Goal: Task Accomplishment & Management: Complete application form

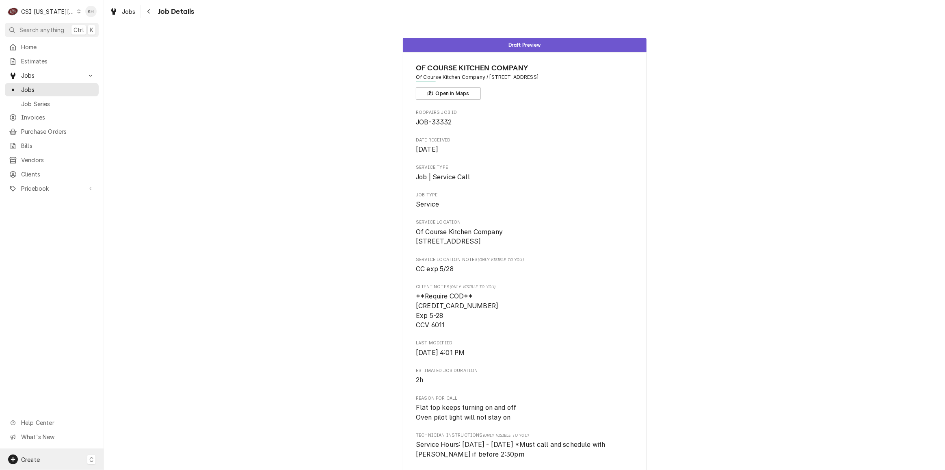
click at [42, 453] on div "Create C" at bounding box center [52, 459] width 104 height 21
click at [120, 388] on div at bounding box center [117, 389] width 8 height 10
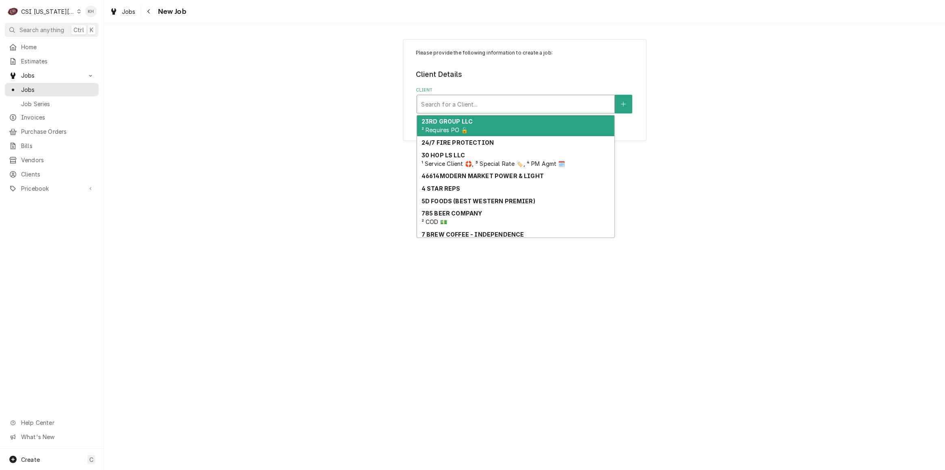
click at [506, 108] on div "Client" at bounding box center [515, 104] width 189 height 15
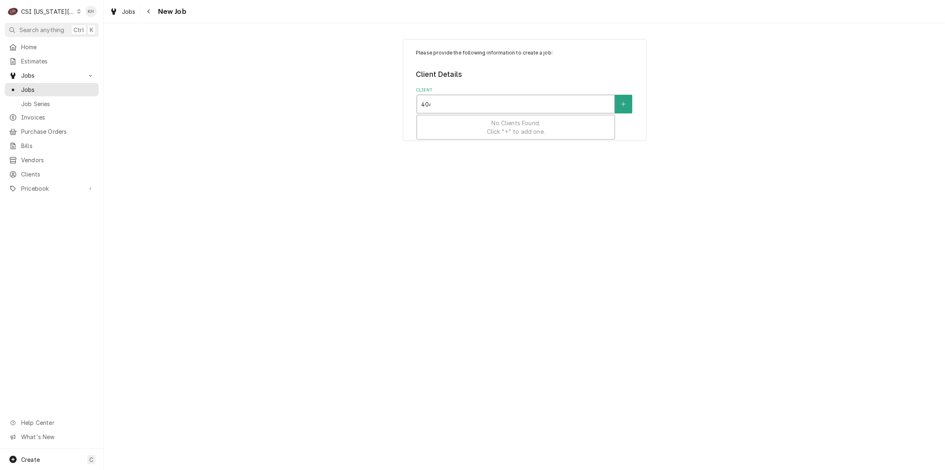
type input "4040"
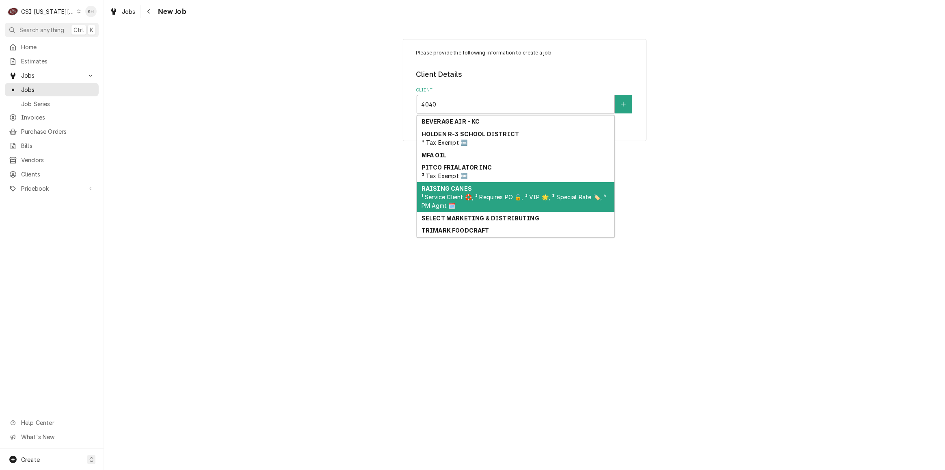
click at [515, 194] on span "¹ Service Client 🛟, ² Requires PO 🔓, ² VIP 🌟, ³ Special Rate 🏷️, ⁴ PM Agmt 🗓️" at bounding box center [514, 200] width 185 height 15
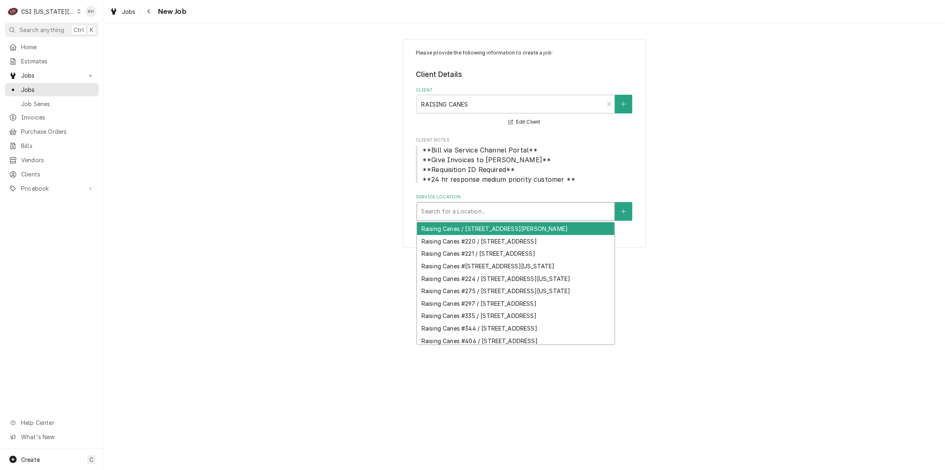
click at [518, 204] on div "Service Location" at bounding box center [515, 211] width 189 height 15
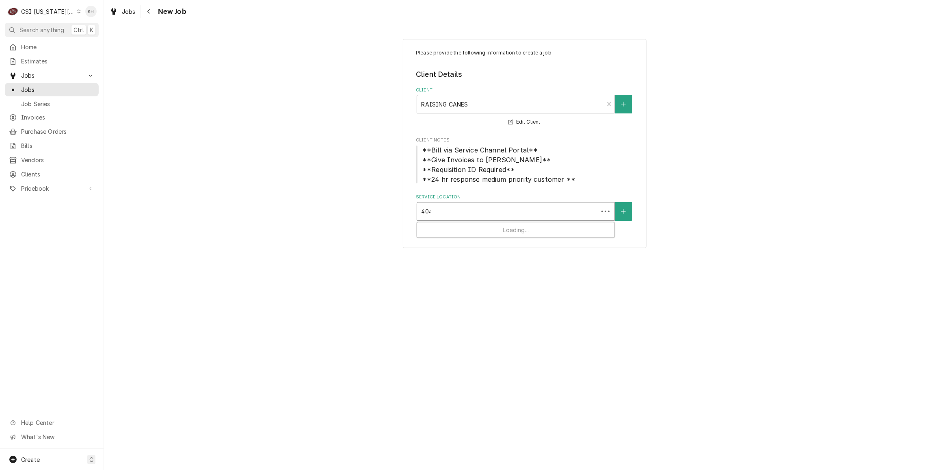
type input "4040"
drag, startPoint x: 523, startPoint y: 225, endPoint x: 527, endPoint y: 285, distance: 60.3
click at [523, 225] on div "Raising Canes #222 / 4040 Mill Street, Kansas City, MO 64111" at bounding box center [515, 228] width 197 height 13
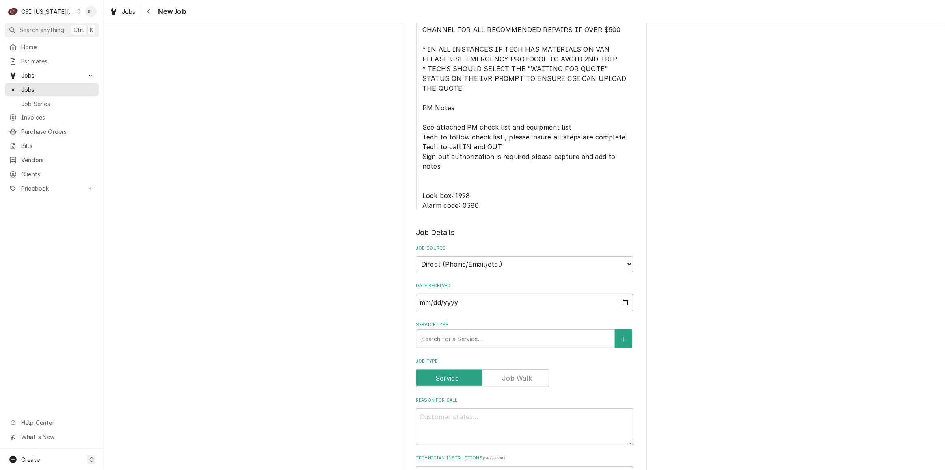
scroll to position [480, 0]
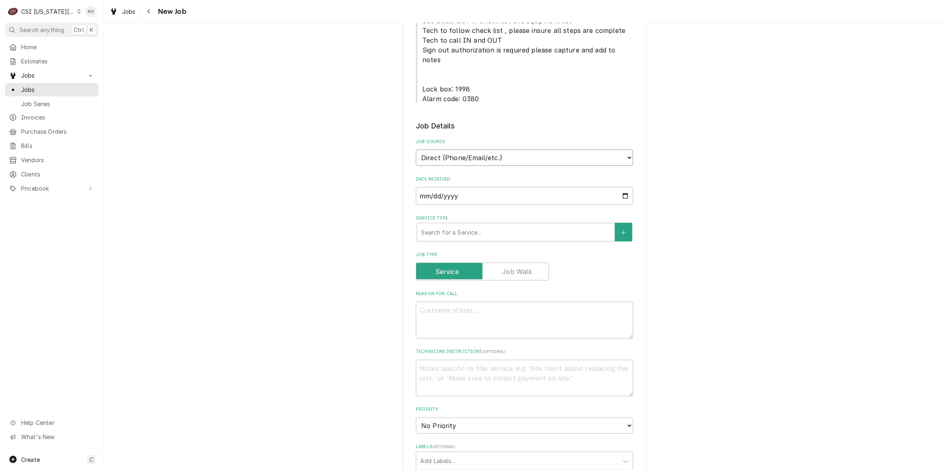
drag, startPoint x: 517, startPoint y: 103, endPoint x: 510, endPoint y: 114, distance: 12.6
click at [517, 150] on select "Direct (Phone/Email/etc.) Service Channel Corrigo Ecotrak Other" at bounding box center [524, 158] width 217 height 16
select select "1"
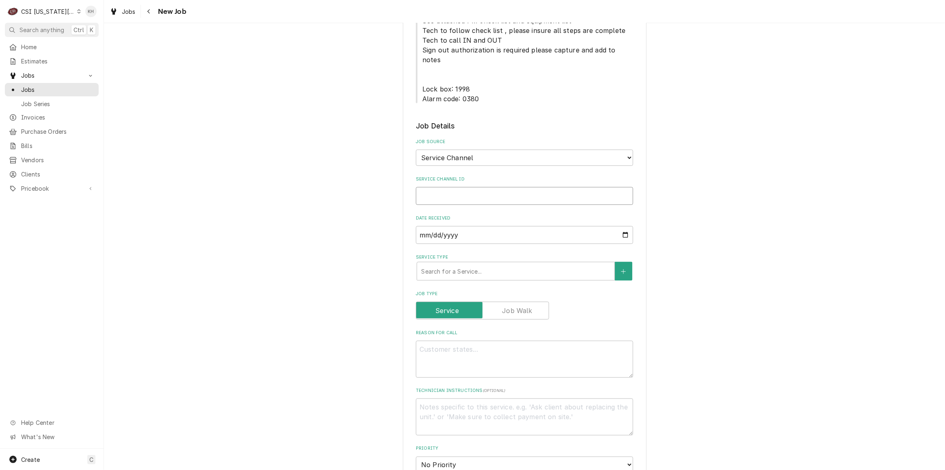
click at [501, 187] on input "Service Channel ID" at bounding box center [524, 196] width 217 height 18
paste input "328251990"
type textarea "x"
type input "328251990"
type textarea "x"
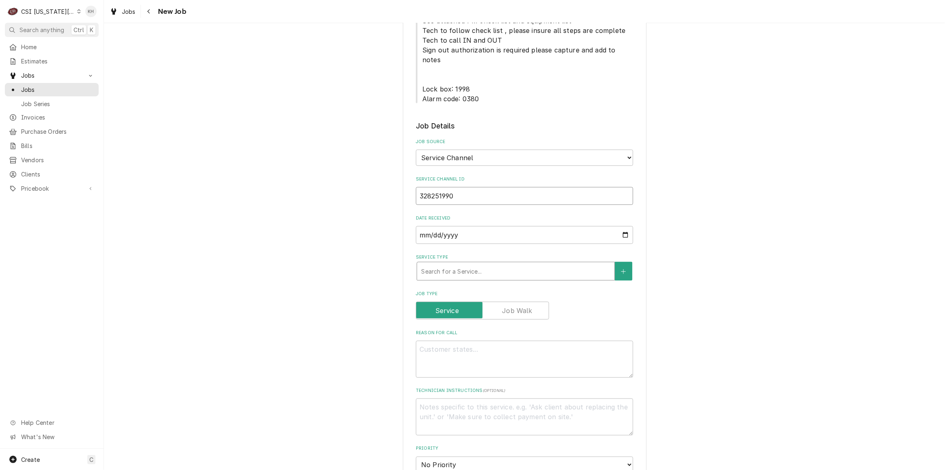
type input "328251990"
click at [479, 264] on div "Service Type" at bounding box center [515, 271] width 189 height 15
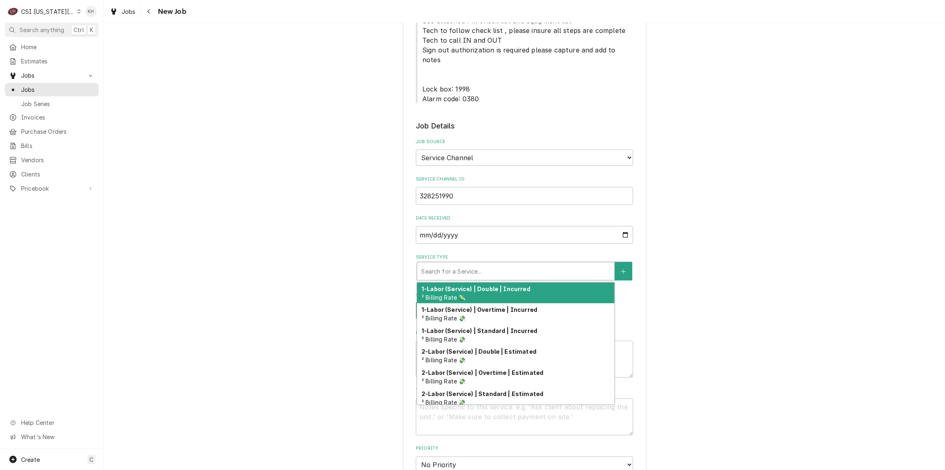
type textarea "x"
type input "s"
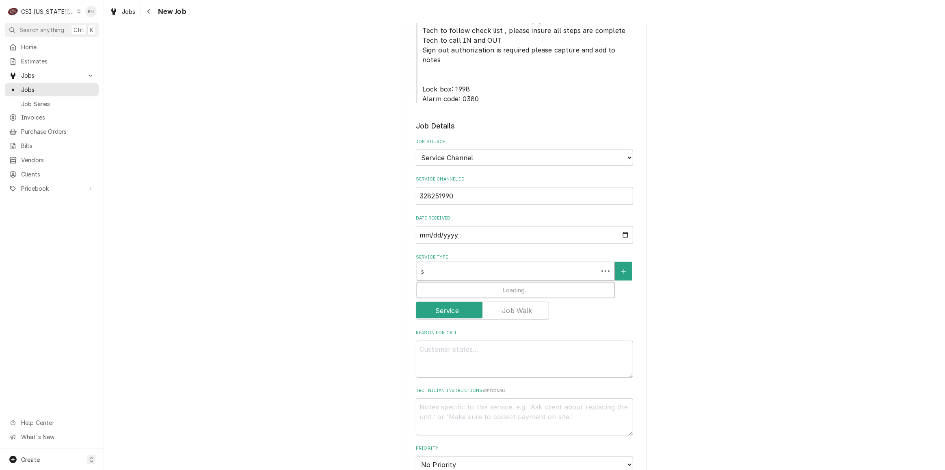
type textarea "x"
type input "se"
type textarea "x"
type input "ser"
type textarea "x"
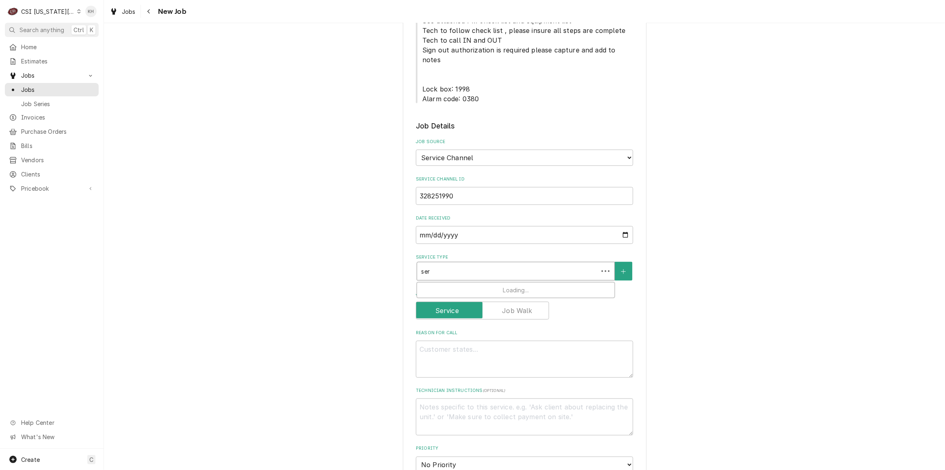
type input "serv"
type textarea "x"
type input "servi"
type textarea "x"
type input "servic"
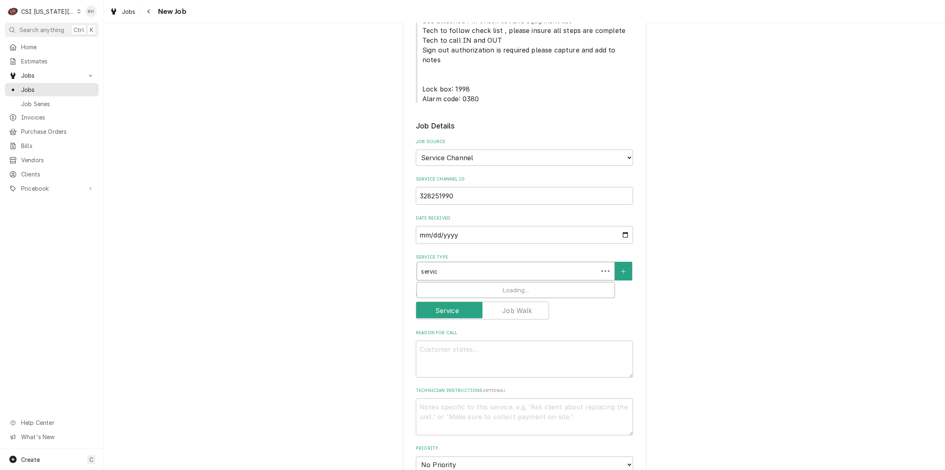
type textarea "x"
type input "service"
type textarea "x"
type input "service c"
type textarea "x"
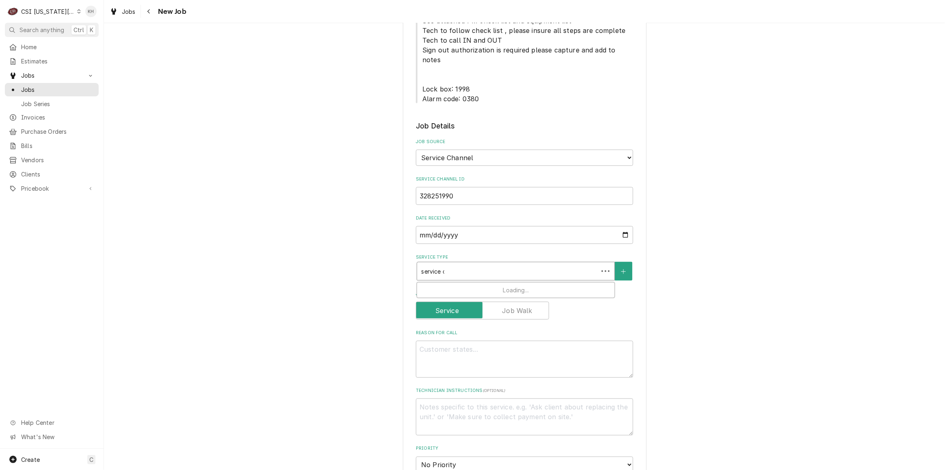
type input "service ca"
type textarea "x"
type input "service cal"
type textarea "x"
type input "service call"
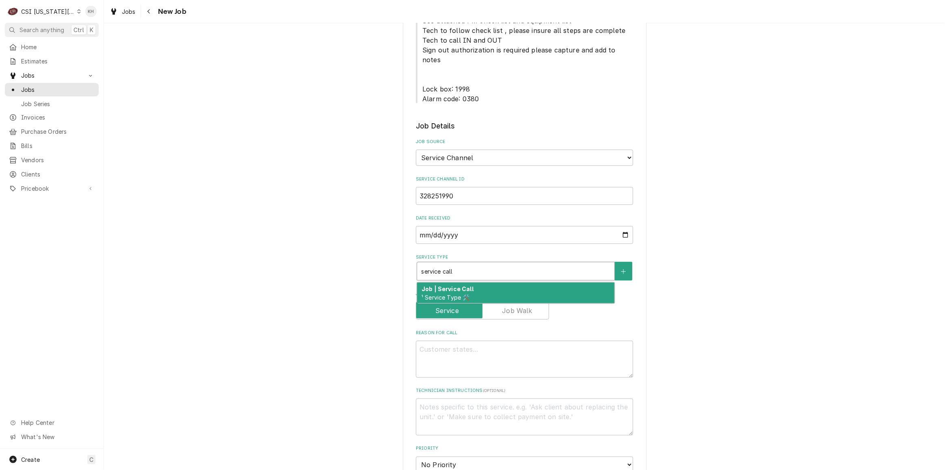
drag, startPoint x: 478, startPoint y: 239, endPoint x: 382, endPoint y: 255, distance: 96.9
click at [477, 282] on div "Job | Service Call ¹ Service Type 🛠️" at bounding box center [515, 292] width 197 height 21
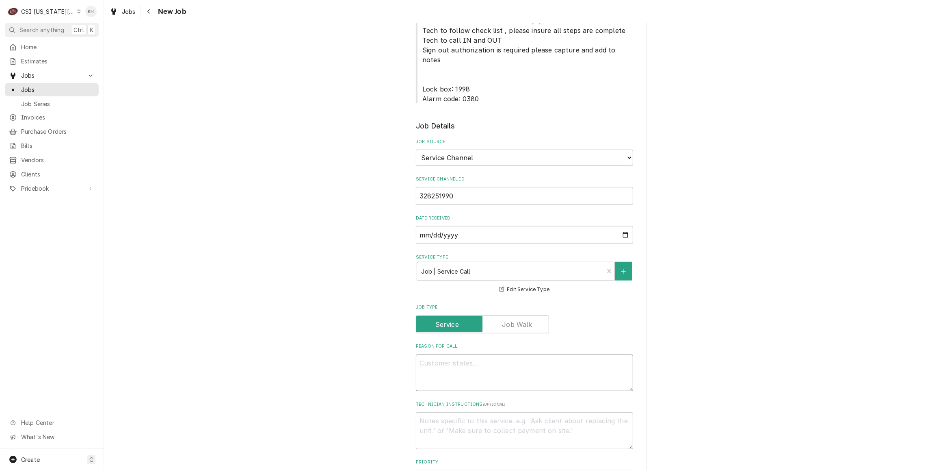
click at [518, 354] on textarea "Reason For Call" at bounding box center [524, 372] width 217 height 37
paste textarea "Description KITCHEN / Hot Side / Filter Unit / Will not drain or stop draining …"
type textarea "x"
type textarea "Description KITCHEN / Hot Side / Filter Unit / Will not drain or stop draining …"
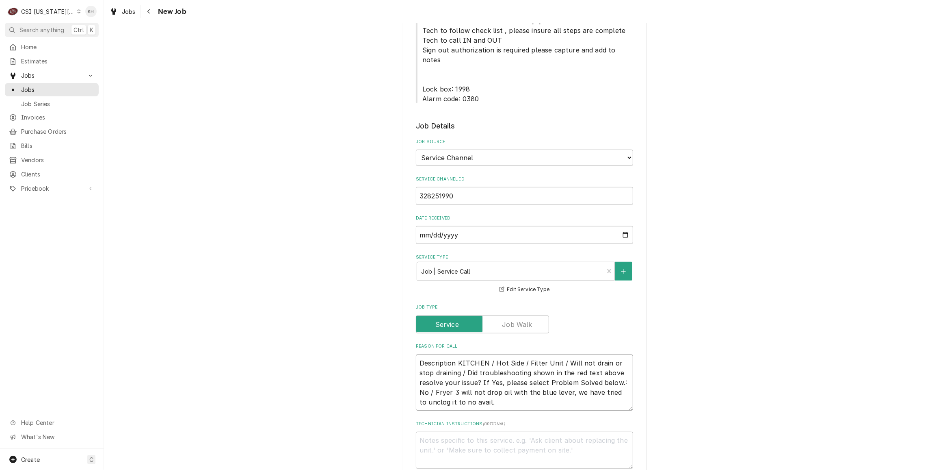
click at [454, 354] on textarea "Description KITCHEN / Hot Side / Filter Unit / Will not drain or stop draining …" at bounding box center [524, 382] width 217 height 56
click at [455, 354] on textarea "Description KITCHEN / Hot Side / Filter Unit / Will not drain or stop draining …" at bounding box center [524, 382] width 217 height 56
click at [418, 354] on textarea "Description KITCHEN / Hot Side / Filter Unit / Will not drain or stop draining …" at bounding box center [524, 382] width 217 height 56
click at [421, 354] on textarea "Description KITCHEN / Hot Side / Filter Unit / Will not drain or stop draining …" at bounding box center [524, 382] width 217 height 56
click at [420, 354] on textarea "Description KITCHEN / Hot Side / Filter Unit / Will not drain or stop draining …" at bounding box center [524, 382] width 217 height 56
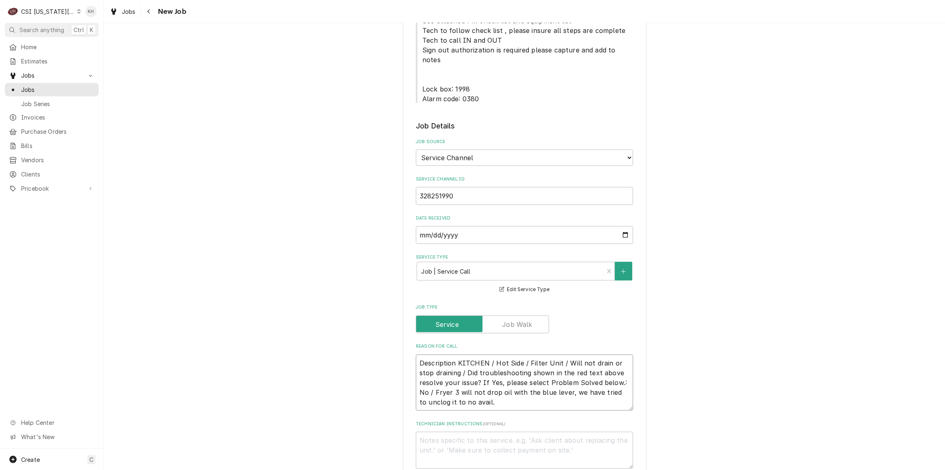
type textarea "x"
type textarea "KITCHEN / Hot Side / Filter Unit / Will not drain or stop draining / Did troubl…"
click at [452, 354] on textarea "KITCHEN / Hot Side / Filter Unit / Will not drain or stop draining / Did troubl…" at bounding box center [524, 382] width 217 height 56
type textarea "x"
type textarea "KITCHEN / Hot Side / Filter Unit / Will not drain or stop draining / Did troubl…"
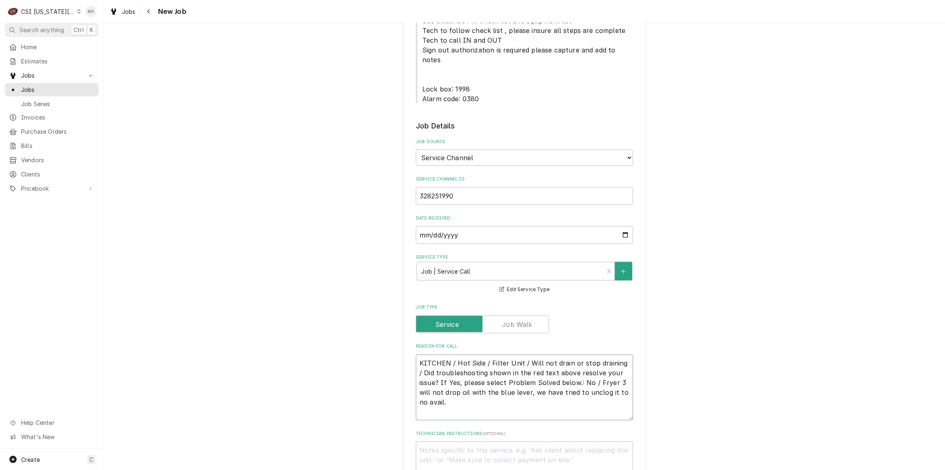
type textarea "x"
type textarea "KITCHEN / Hot Side / Filter Unit / Will not drain or stop draining / Did troubl…"
type textarea "x"
type textarea "KITCHEN / Hot Side / Filter Unit / Will not drain or stop draining / Did troubl…"
type textarea "x"
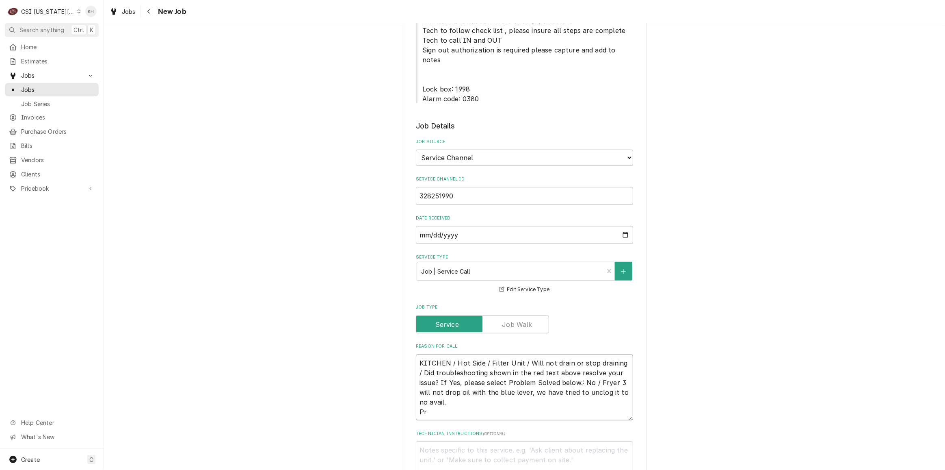
type textarea "KITCHEN / Hot Side / Filter Unit / Will not drain or stop draining / Did troubl…"
type textarea "x"
type textarea "KITCHEN / Hot Side / Filter Unit / Will not drain or stop draining / Did troubl…"
type textarea "x"
type textarea "KITCHEN / Hot Side / Filter Unit / Will not drain or stop draining / Did troubl…"
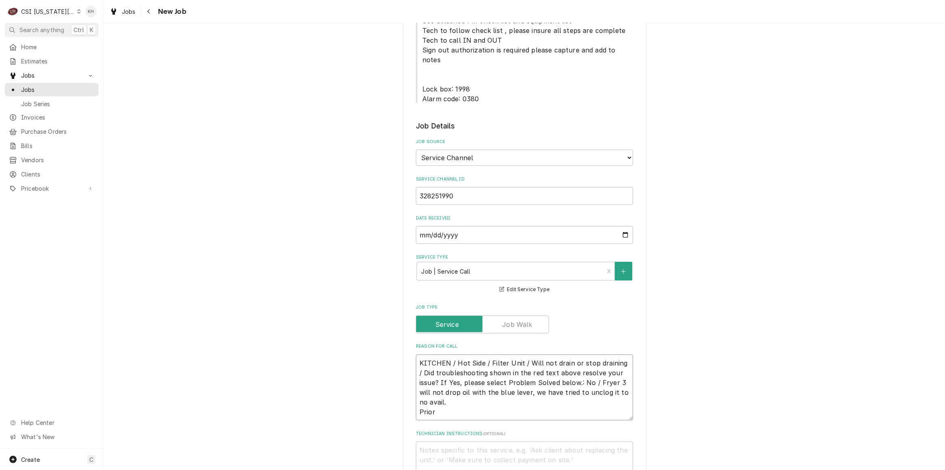
type textarea "x"
type textarea "KITCHEN / Hot Side / Filter Unit / Will not drain or stop draining / Did troubl…"
type textarea "x"
type textarea "KITCHEN / Hot Side / Filter Unit / Will not drain or stop draining / Did troubl…"
type textarea "x"
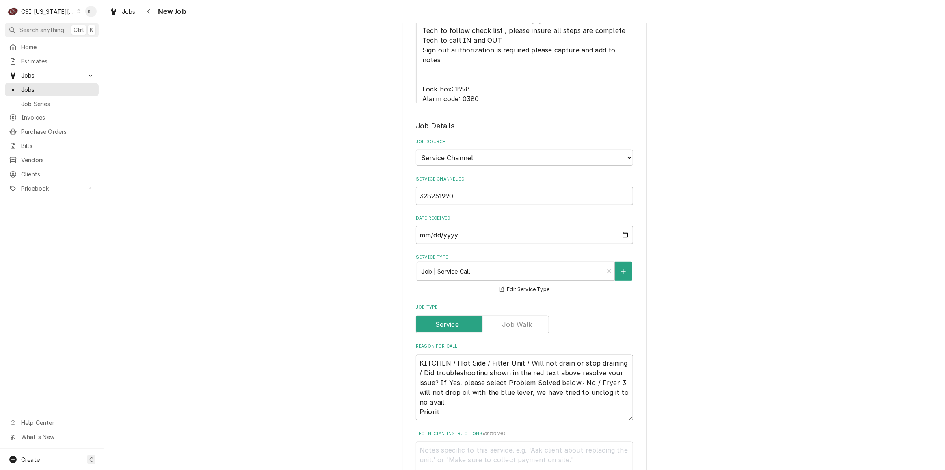
type textarea "KITCHEN / Hot Side / Filter Unit / Will not drain or stop draining / Did troubl…"
type textarea "x"
type textarea "KITCHEN / Hot Side / Filter Unit / Will not drain or stop draining / Did troubl…"
type textarea "x"
type textarea "KITCHEN / Hot Side / Filter Unit / Will not drain or stop draining / Did troubl…"
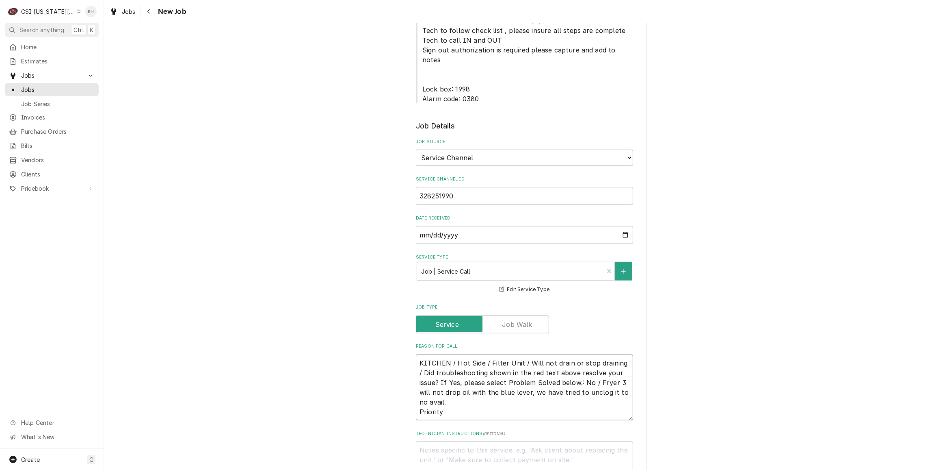
click at [490, 364] on textarea "KITCHEN / Hot Side / Filter Unit / Will not drain or stop draining / Did troubl…" at bounding box center [524, 387] width 217 height 66
paste textarea "Urgent - 24 Hours Priority"
type textarea "x"
type textarea "KITCHEN / Hot Side / Filter Unit / Will not drain or stop draining / Did troubl…"
drag, startPoint x: 451, startPoint y: 376, endPoint x: 399, endPoint y: 371, distance: 51.5
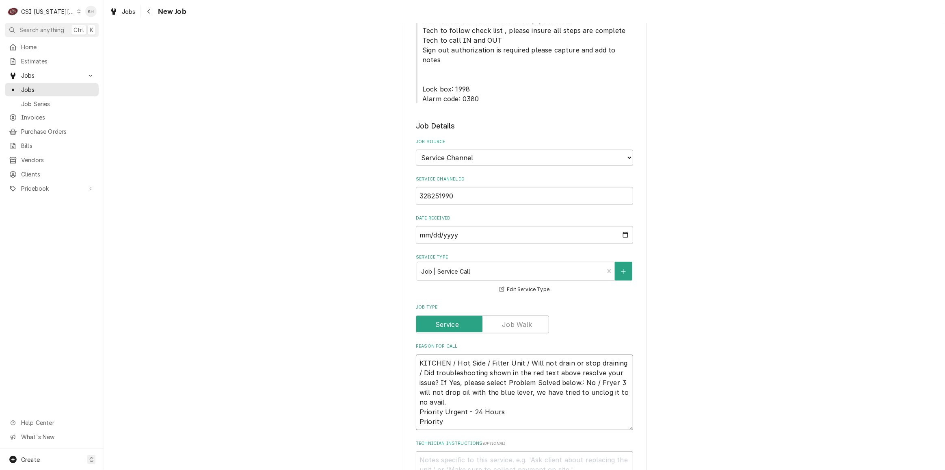
click at [399, 371] on div "Please provide the following information to create a job: Client Details Client…" at bounding box center [524, 219] width 841 height 1335
type textarea "x"
type textarea "KITCHEN / Hot Side / Filter Unit / Will not drain or stop draining / Did troubl…"
type textarea "x"
type textarea "KITCHEN / Hot Side / Filter Unit / Will not drain or stop draining / Did troubl…"
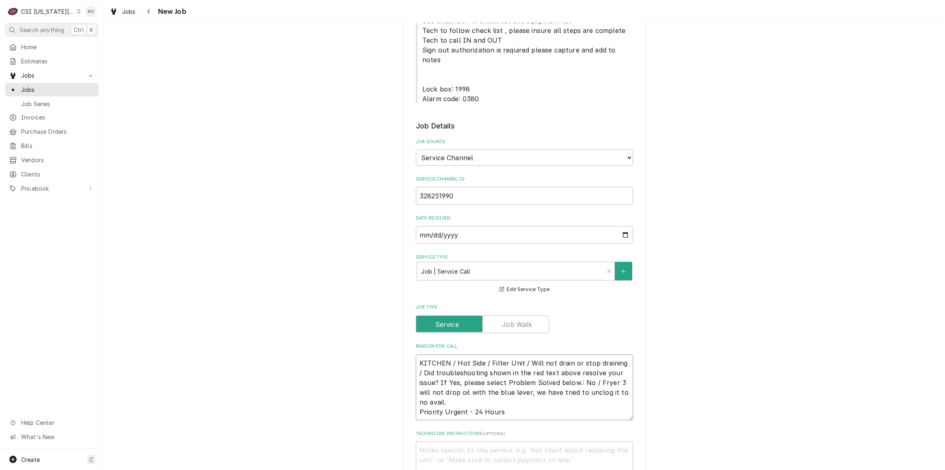
type textarea "x"
type textarea "KITCHEN / Hot Side / Filter Unit / Will not drain or stop draining / Did troubl…"
click at [572, 441] on textarea "Technician Instructions ( optional )" at bounding box center [524, 459] width 217 height 37
type textarea "x"
type textarea "N"
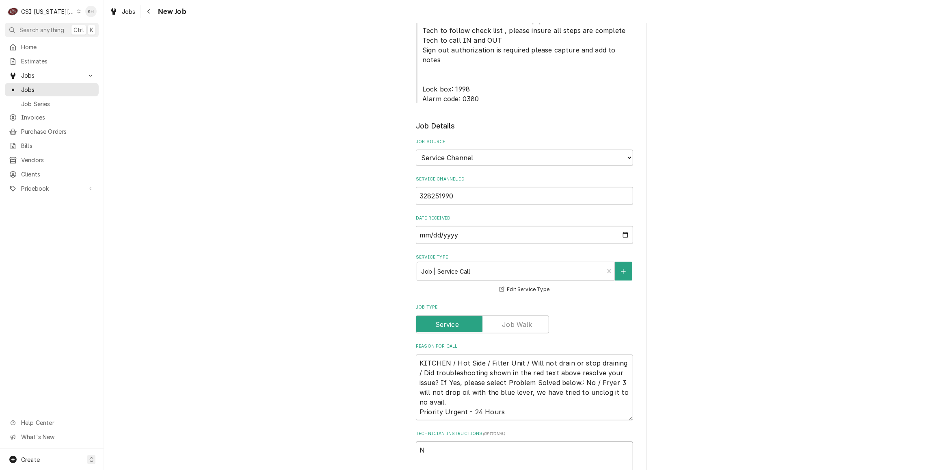
type textarea "x"
type textarea "NT"
type textarea "x"
type textarea "NTE"
type textarea "x"
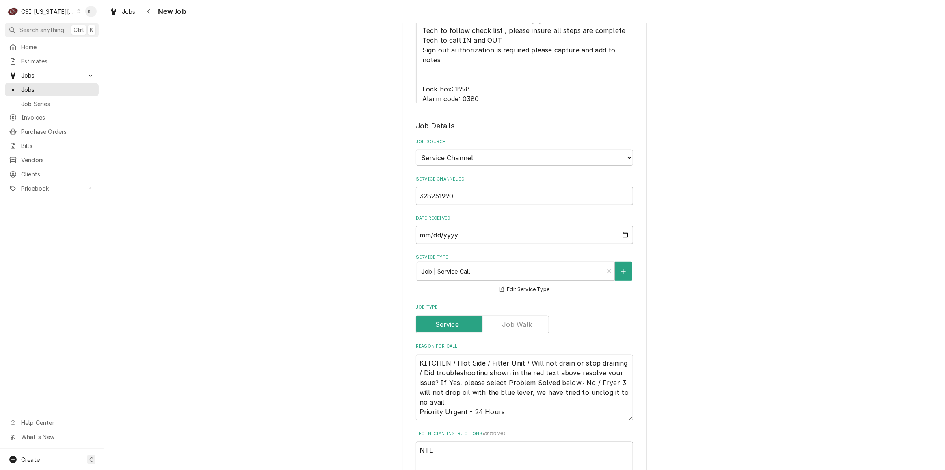
type textarea "NTE"
type textarea "x"
type textarea "NTE $"
type textarea "x"
type textarea "NTE $4"
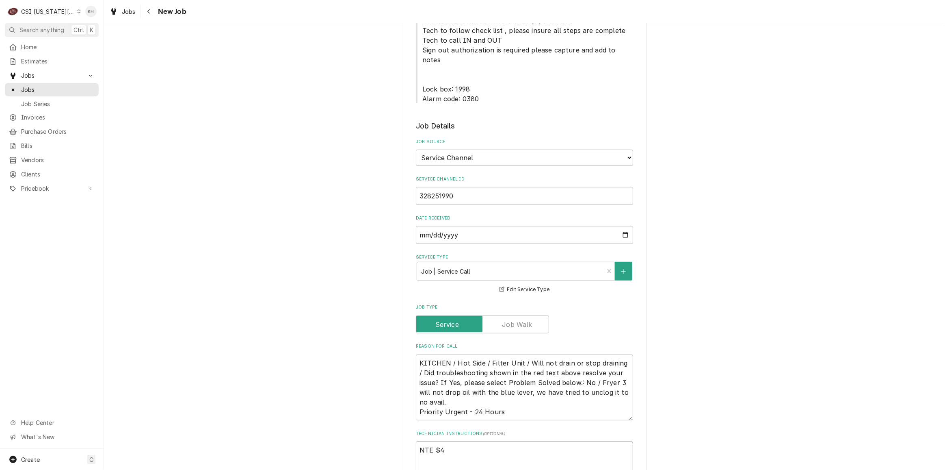
type textarea "x"
type textarea "NTE $45"
type textarea "x"
type textarea "NTE $450"
type textarea "x"
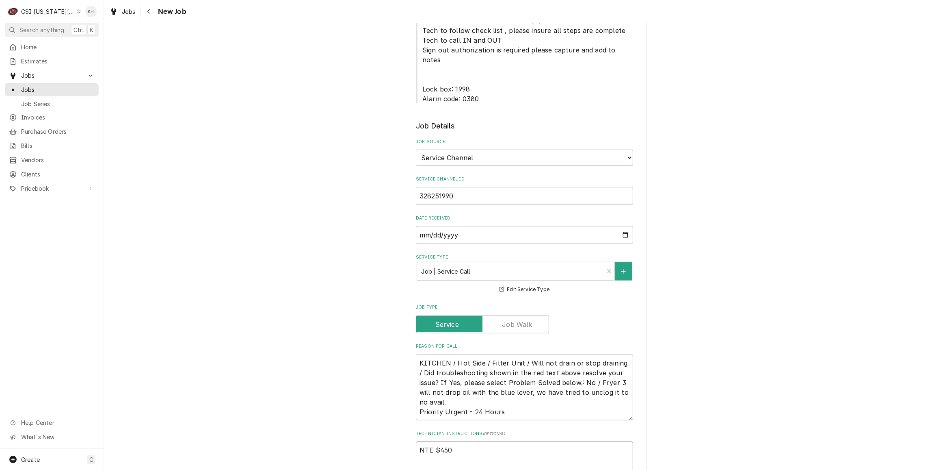
type textarea "NTE $450."
type textarea "x"
type textarea "NTE $450.0"
type textarea "x"
type textarea "NTE $450.00"
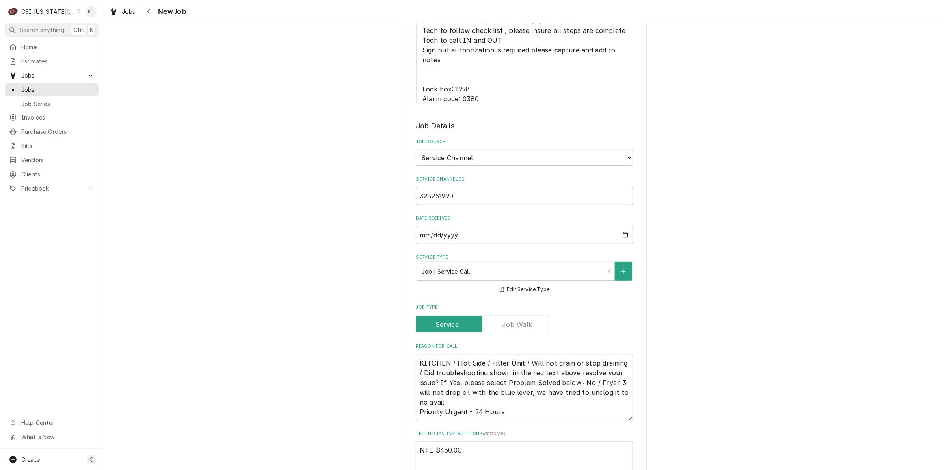
type textarea "x"
type textarea "NTE $450.00"
type textarea "x"
type textarea "NTE $450.00"
type textarea "x"
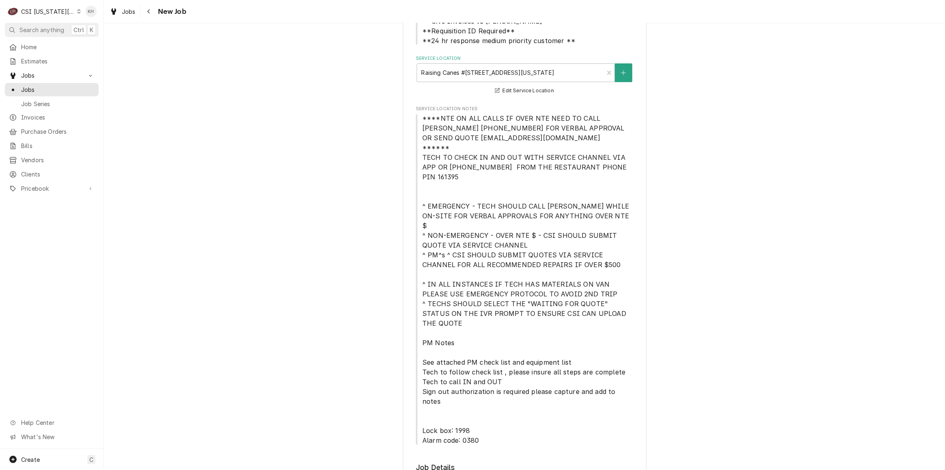
scroll to position [74, 0]
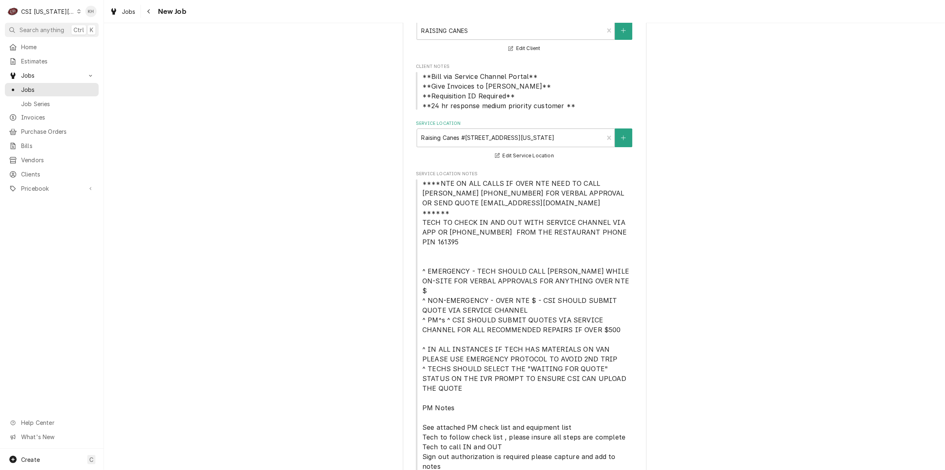
type textarea "NTE $450.00"
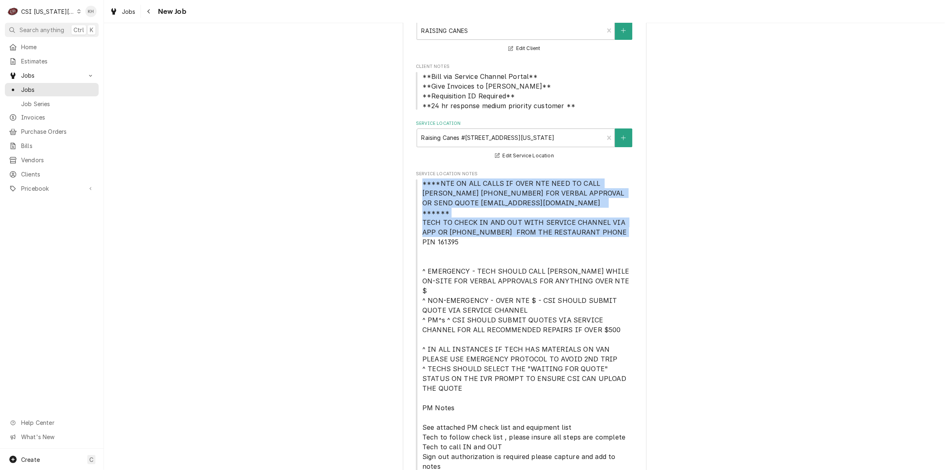
drag, startPoint x: 419, startPoint y: 183, endPoint x: 635, endPoint y: 222, distance: 218.8
copy span "****NTE ON ALL CALLS IF OVER NTE NEED TO CALL JEFF COSTA 636-399-1299 FOR VERBA…"
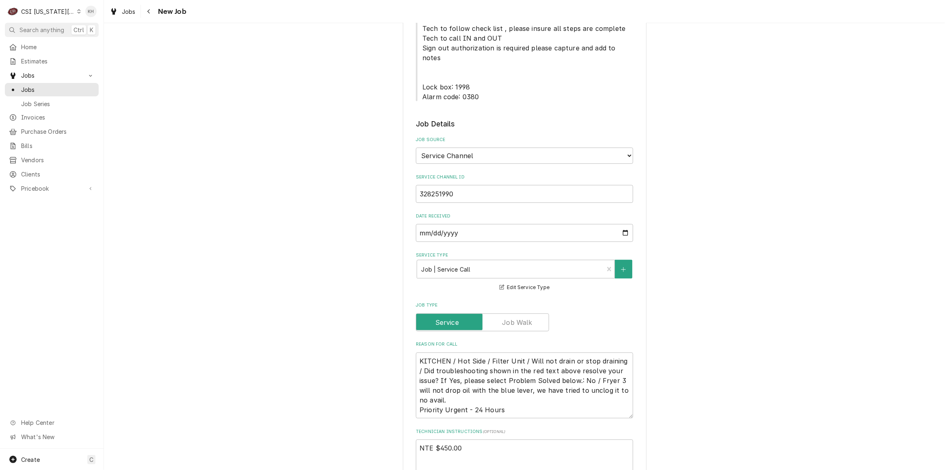
scroll to position [517, 0]
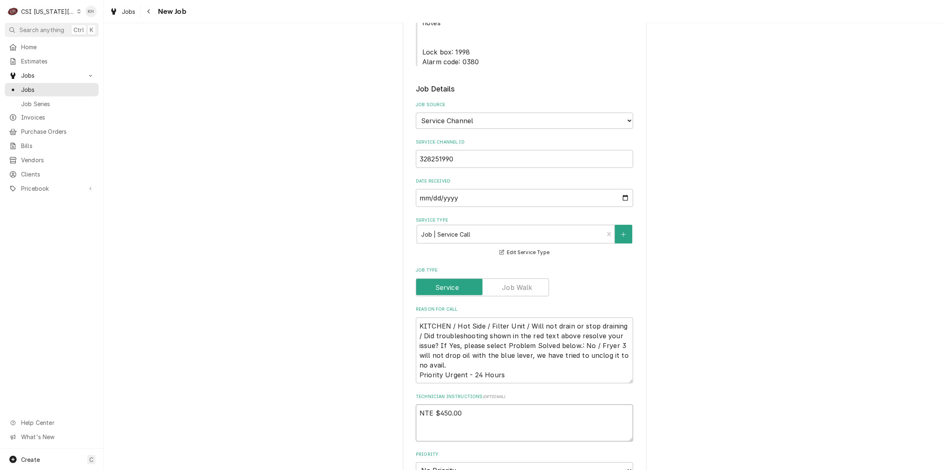
click at [435, 404] on textarea "NTE $450.00" at bounding box center [524, 422] width 217 height 37
paste textarea "****NTE ON ALL CALLS IF OVER NTE NEED TO CALL JEFF COSTA 636-399-1299 FOR VERBA…"
type textarea "x"
type textarea "NTE $450.00 ****NTE ON ALL CALLS IF OVER NTE NEED TO CALL JEFF COSTA 636-399-12…"
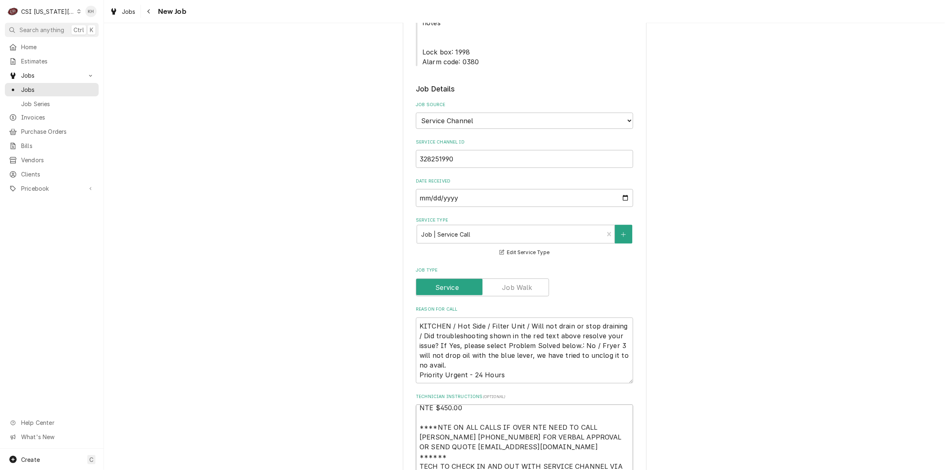
type textarea "x"
type textarea "NTE $450.00 ****NTE ON ALL CALLS IF OVER NTE NEED TO CALL JEFF COSTA 636-399-12…"
type textarea "x"
type textarea "NTE $450.00 ****NTE ON ALL CALLS IF OVER NTE NEED TO CALL JEFF COSTA 636-399-12…"
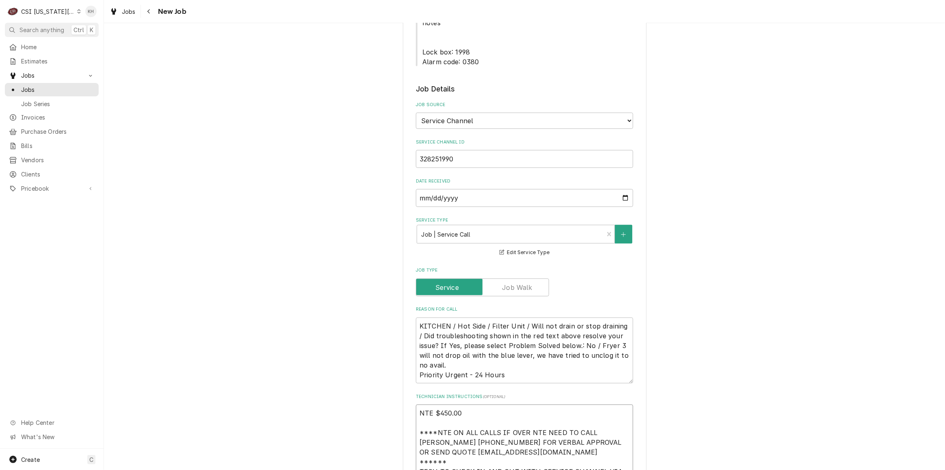
type textarea "x"
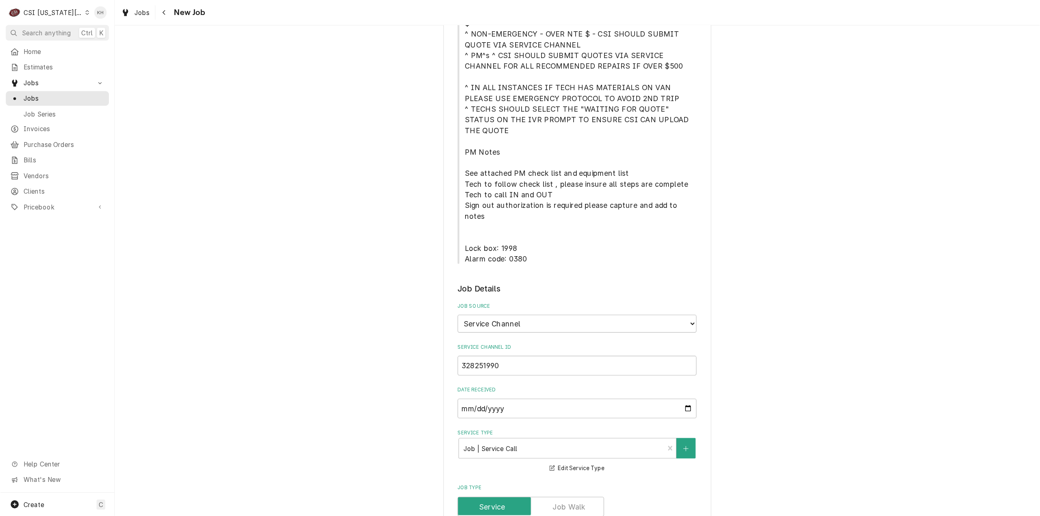
scroll to position [258, 0]
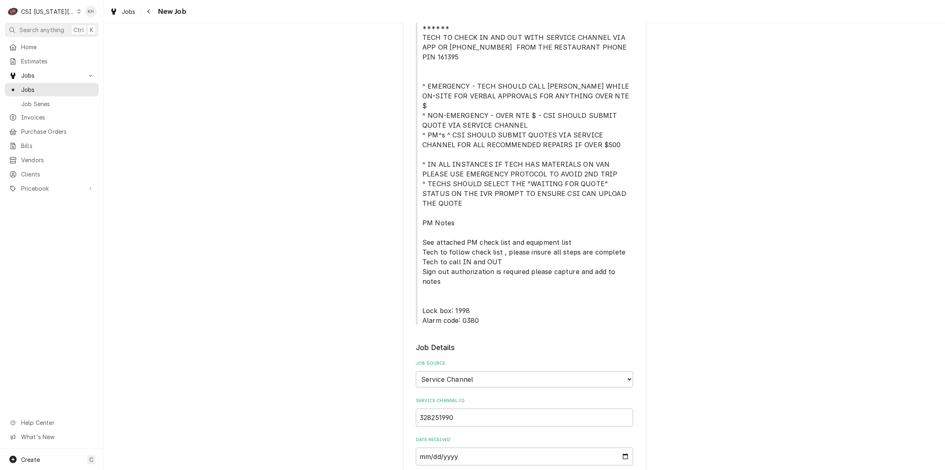
type textarea "NTE $450.00 ****NTE ON ALL CALLS IF OVER NTE NEED TO CALL JEFF COSTA 636-399-12…"
drag, startPoint x: 421, startPoint y: 261, endPoint x: 476, endPoint y: 275, distance: 57.1
click at [476, 275] on span "****NTE ON ALL CALLS IF OVER NTE NEED TO CALL JEFF COSTA 636-399-1299 FOR VERBA…" at bounding box center [524, 159] width 217 height 332
copy span "Lock box: 1998 Alarm code: 0380"
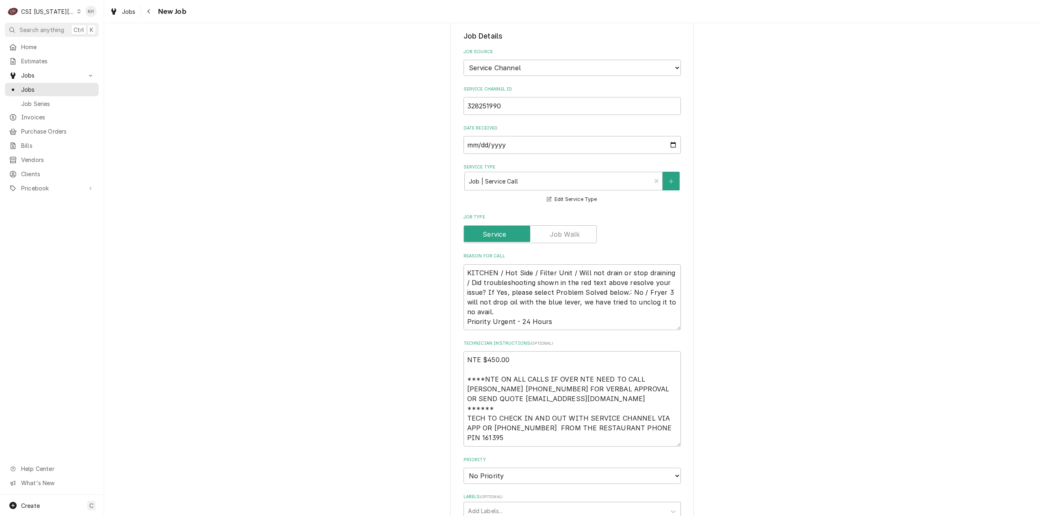
scroll to position [852, 0]
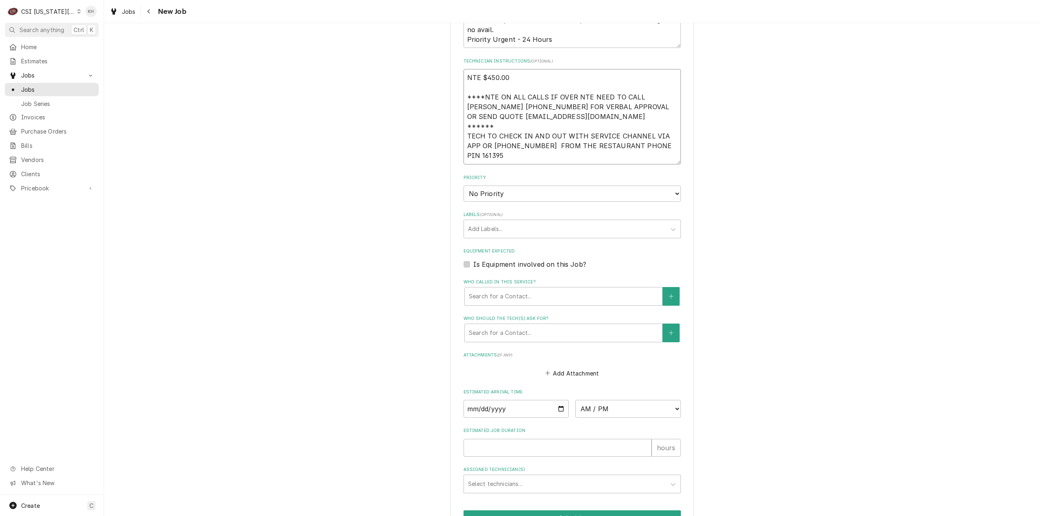
click at [498, 108] on textarea "NTE $450.00 ****NTE ON ALL CALLS IF OVER NTE NEED TO CALL JEFF COSTA 636-399-12…" at bounding box center [572, 116] width 217 height 95
paste textarea "Lock box: 1998 Alarm code: 0380"
type textarea "x"
type textarea "NTE $450.00 ****NTE ON ALL CALLS IF OVER NTE NEED TO CALL JEFF COSTA 636-399-12…"
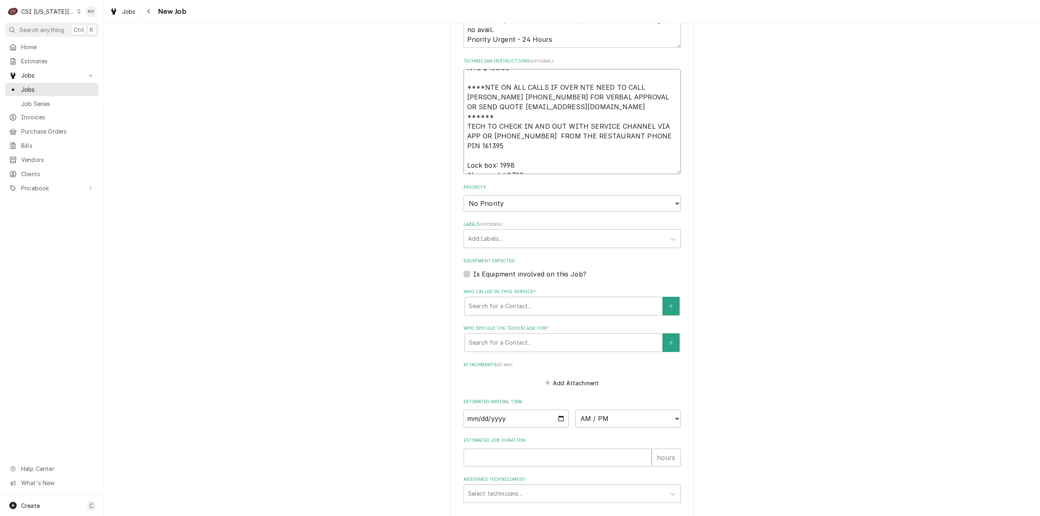
type textarea "x"
type textarea "NTE $450.00 ****NTE ON ALL CALLS IF OVER NTE NEED TO CALL JEFF COSTA 636-399-12…"
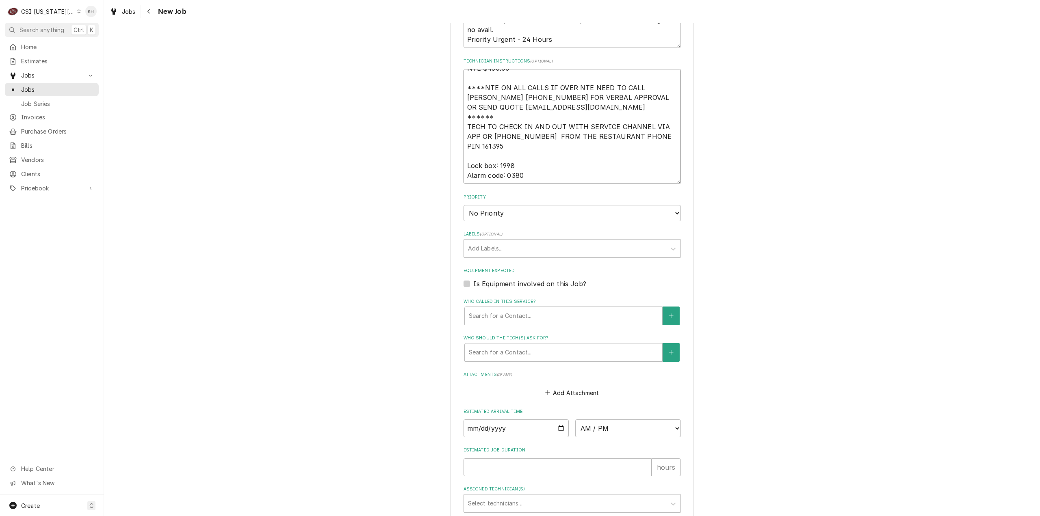
type textarea "x"
type textarea "NTE $450.00 ****NTE ON ALL CALLS IF OVER NTE NEED TO CALL JEFF COSTA 636-399-12…"
type textarea "x"
type textarea "NTE $450.00 ****NTE ON ALL CALLS IF OVER NTE NEED TO CALL JEFF COSTA 636-399-12…"
type textarea "x"
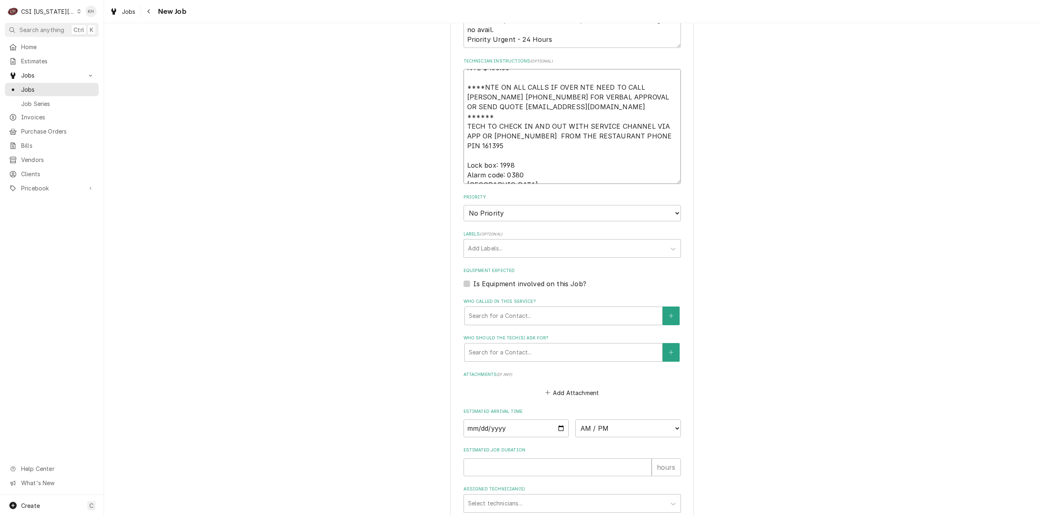
type textarea "NTE $450.00 ****NTE ON ALL CALLS IF OVER NTE NEED TO CALL JEFF COSTA 636-399-12…"
type textarea "x"
type textarea "NTE $450.00 ****NTE ON ALL CALLS IF OVER NTE NEED TO CALL JEFF COSTA 636-399-12…"
type textarea "x"
type textarea "NTE $450.00 ****NTE ON ALL CALLS IF OVER NTE NEED TO CALL JEFF COSTA 636-399-12…"
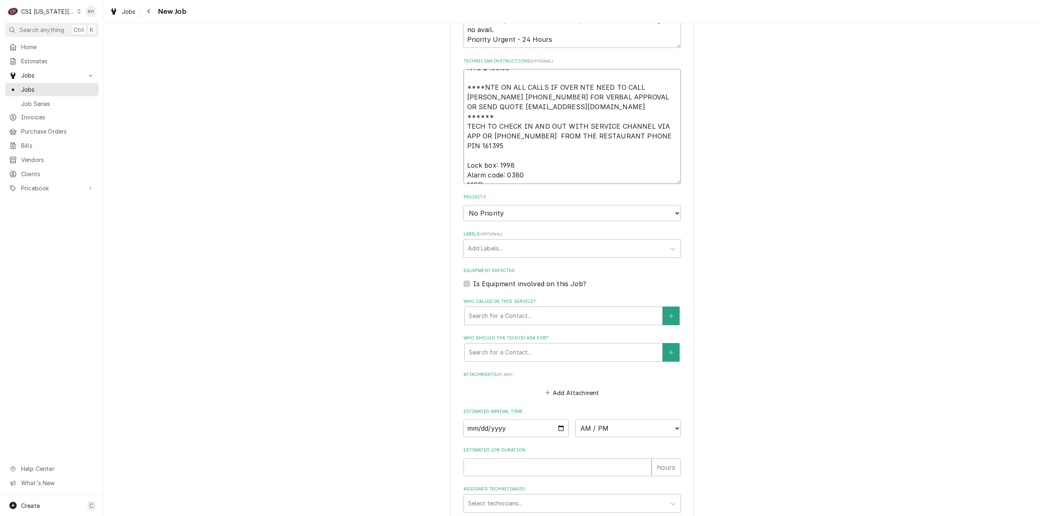
click at [521, 126] on textarea "NTE $450.00 ****NTE ON ALL CALLS IF OVER NTE NEED TO CALL JEFF COSTA 636-399-12…" at bounding box center [572, 126] width 217 height 115
paste textarea "816-561-1316"
type textarea "x"
type textarea "NTE $450.00 ****NTE ON ALL CALLS IF OVER NTE NEED TO CALL JEFF COSTA 636-399-12…"
click at [532, 205] on select "No Priority Urgent High Medium Low" at bounding box center [572, 213] width 217 height 16
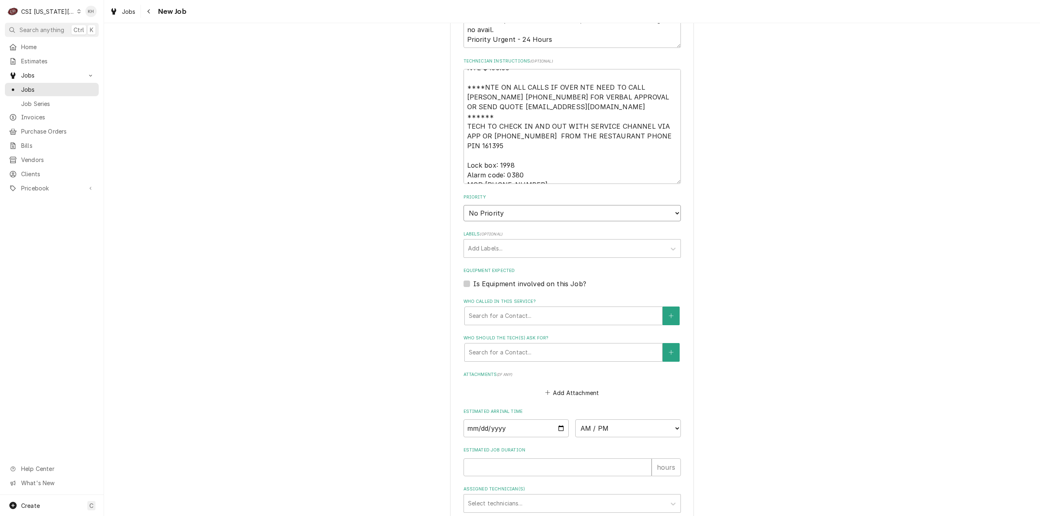
type textarea "x"
select select "3"
click at [464, 205] on select "No Priority Urgent High Medium Low" at bounding box center [572, 213] width 217 height 16
type textarea "x"
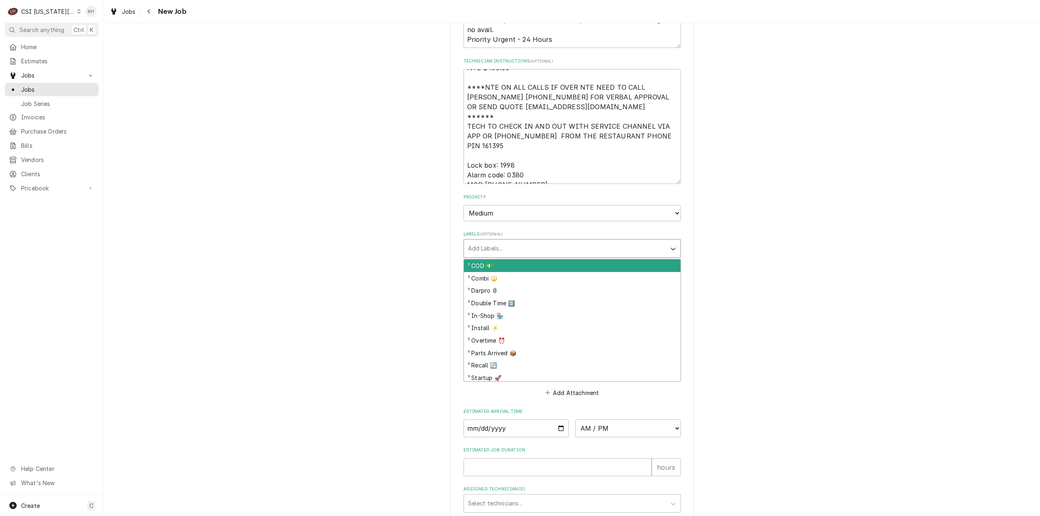
click at [524, 241] on div "Labels" at bounding box center [565, 248] width 194 height 15
type input "cook"
type textarea "x"
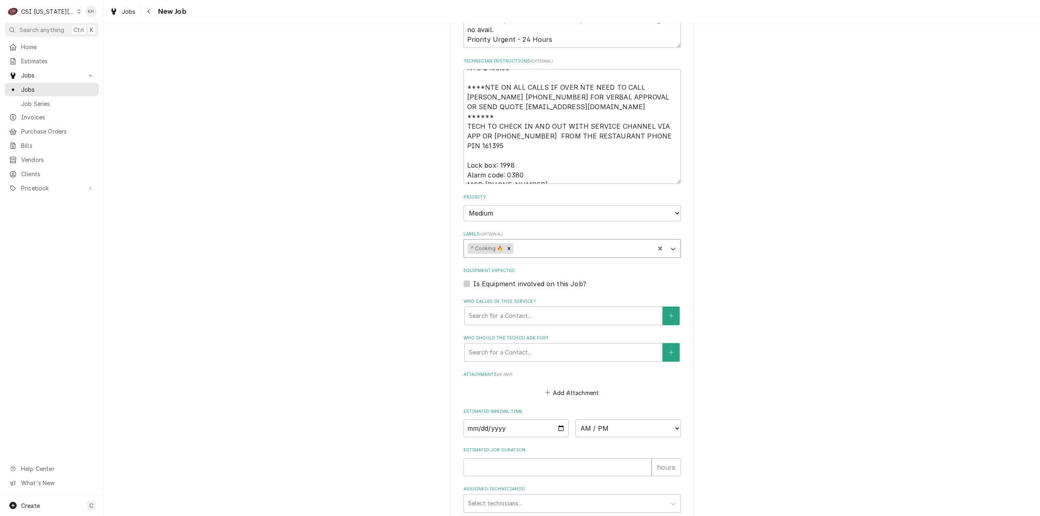
type textarea "x"
click at [473, 279] on label "Is Equipment involved on this Job?" at bounding box center [529, 284] width 113 height 10
click at [473, 279] on input "Equipment Expected" at bounding box center [581, 288] width 217 height 18
checkbox input "true"
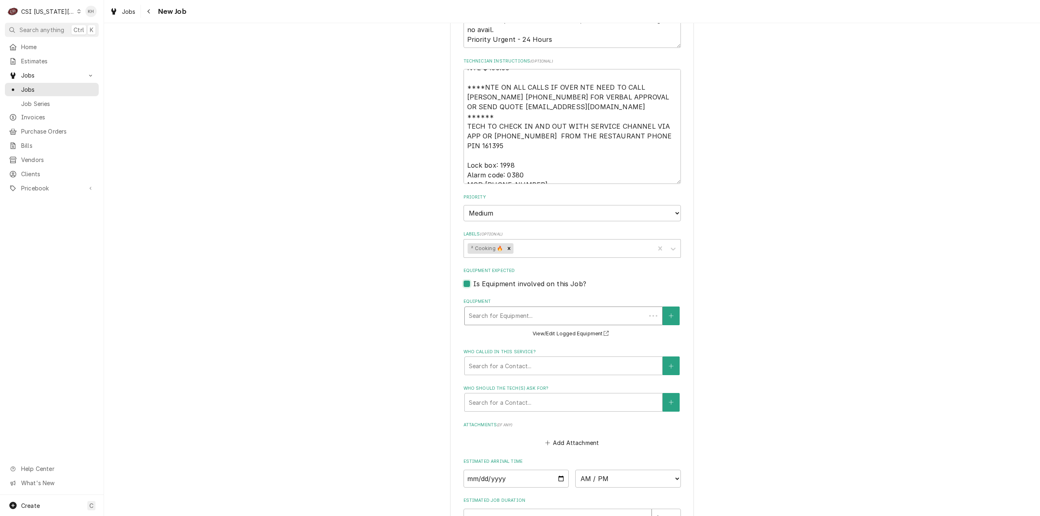
scroll to position [0, 0]
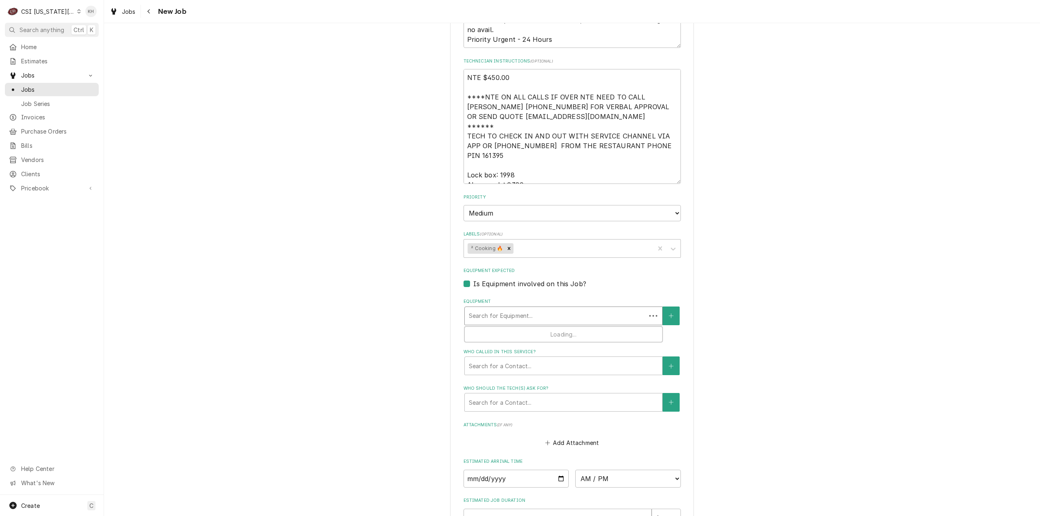
click at [503, 309] on div "Equipment" at bounding box center [555, 316] width 173 height 15
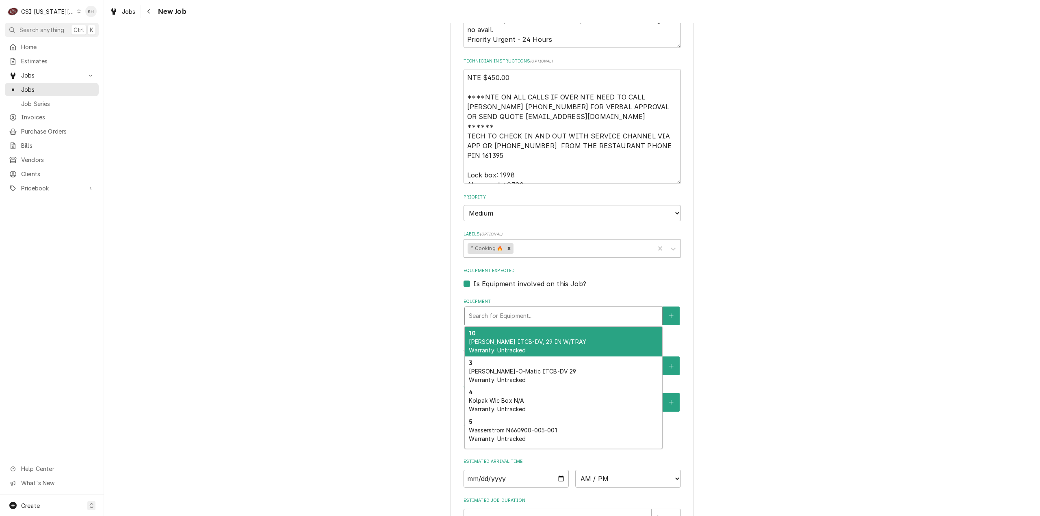
type textarea "x"
type input "f"
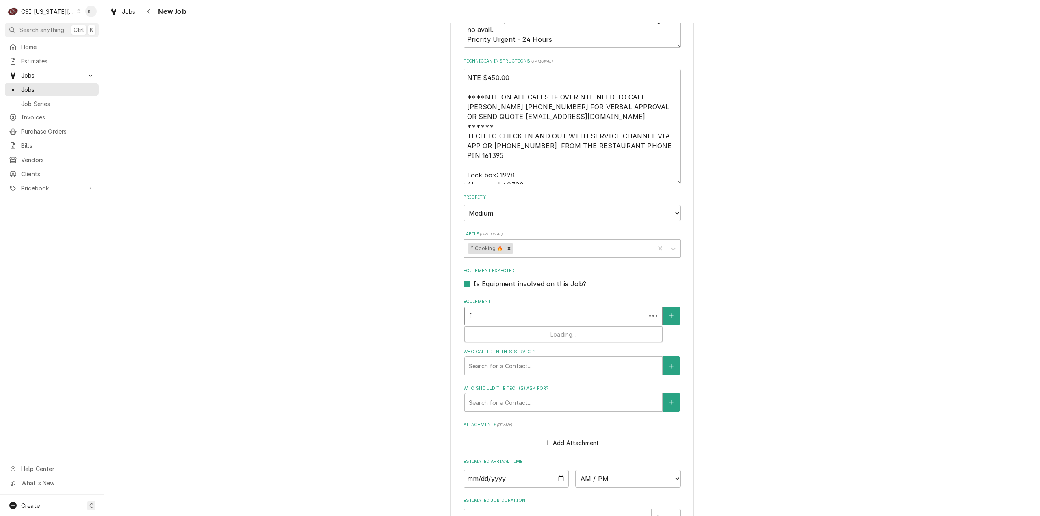
type textarea "x"
type input "fr"
type textarea "x"
type input "fry"
type textarea "x"
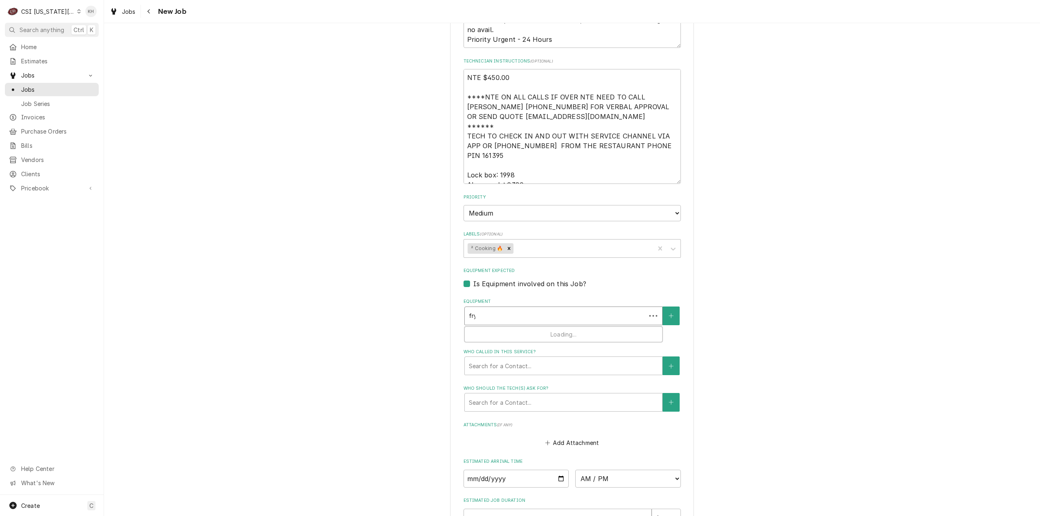
type input "frye"
type textarea "x"
type input "fryer"
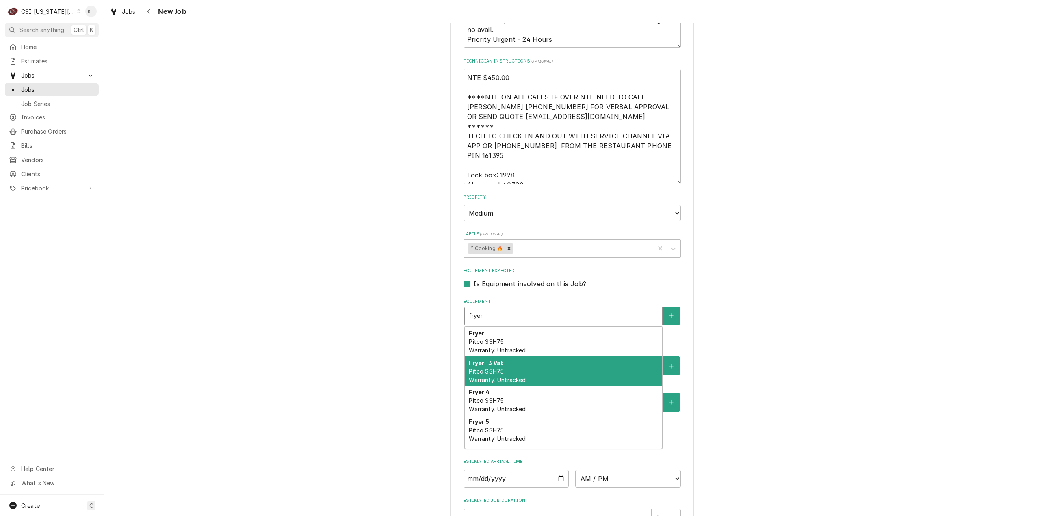
click at [514, 357] on div "Fryer- 3 Vat Pitco SSH75 Warranty: Untracked" at bounding box center [563, 372] width 197 height 30
type textarea "x"
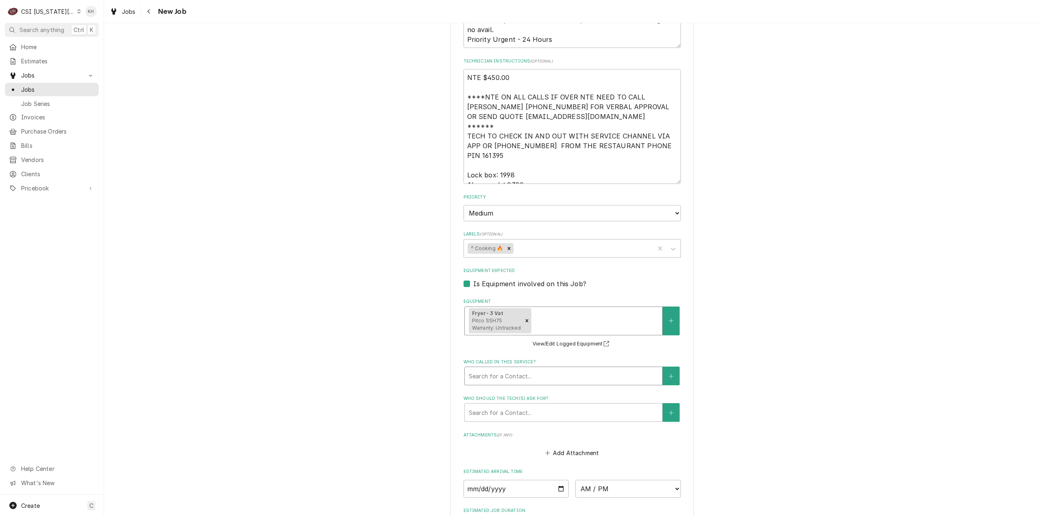
click at [553, 369] on div "Who called in this service?" at bounding box center [563, 376] width 189 height 15
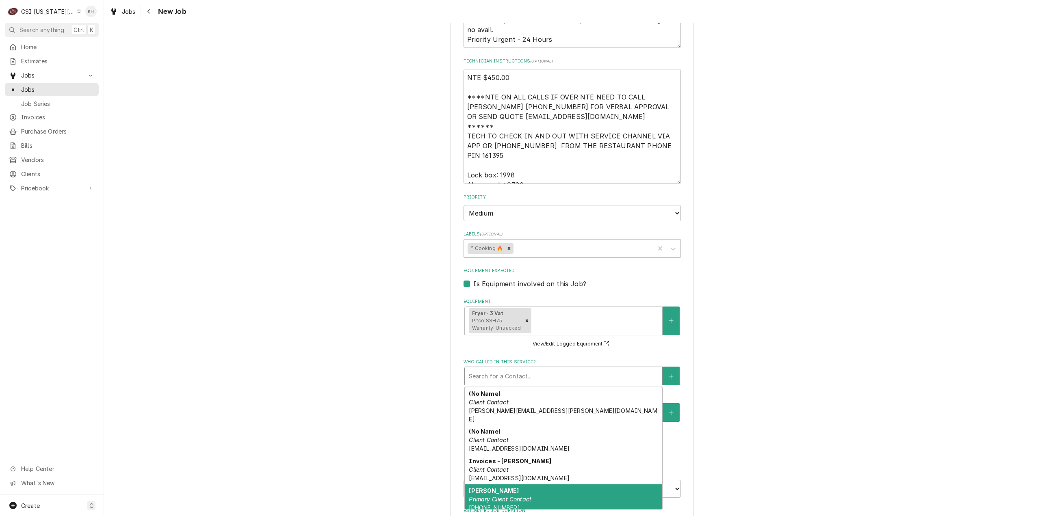
click at [557, 469] on div "Jeff Costa Primary Client Contact (636) 399-1299 jcosta@raisingcanes.com" at bounding box center [563, 504] width 197 height 38
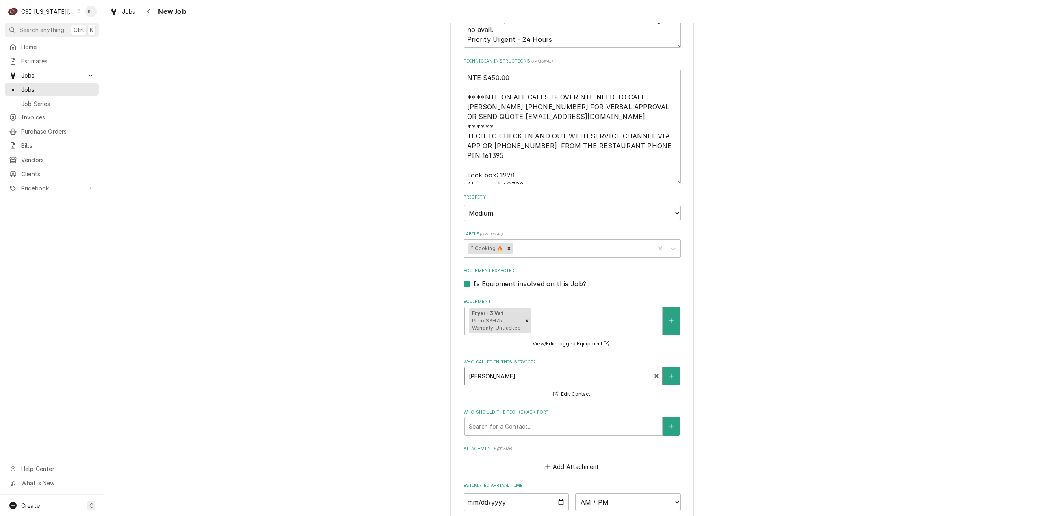
scroll to position [946, 0]
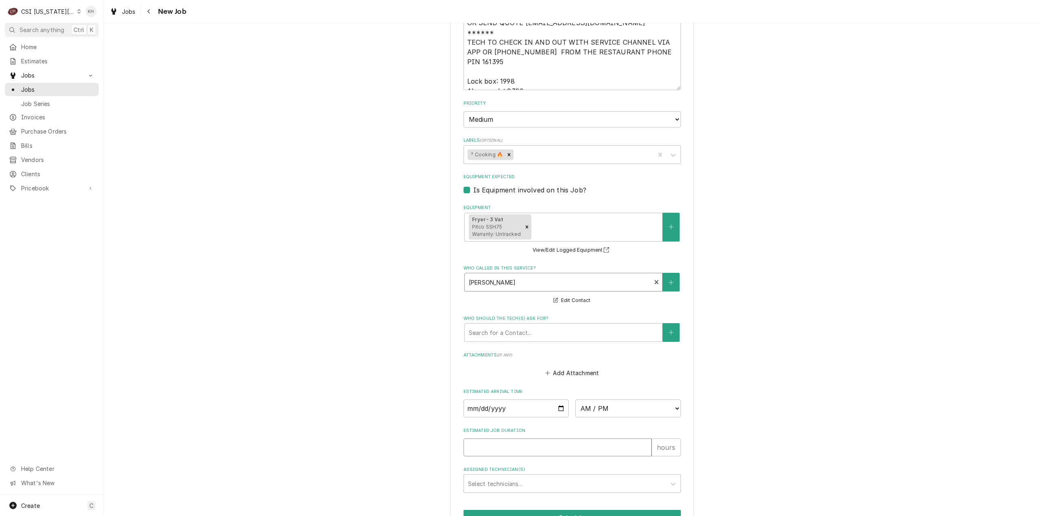
click at [536, 439] on input "Estimated Job Duration" at bounding box center [558, 448] width 188 height 18
type textarea "x"
type input "2"
type textarea "x"
type input "2"
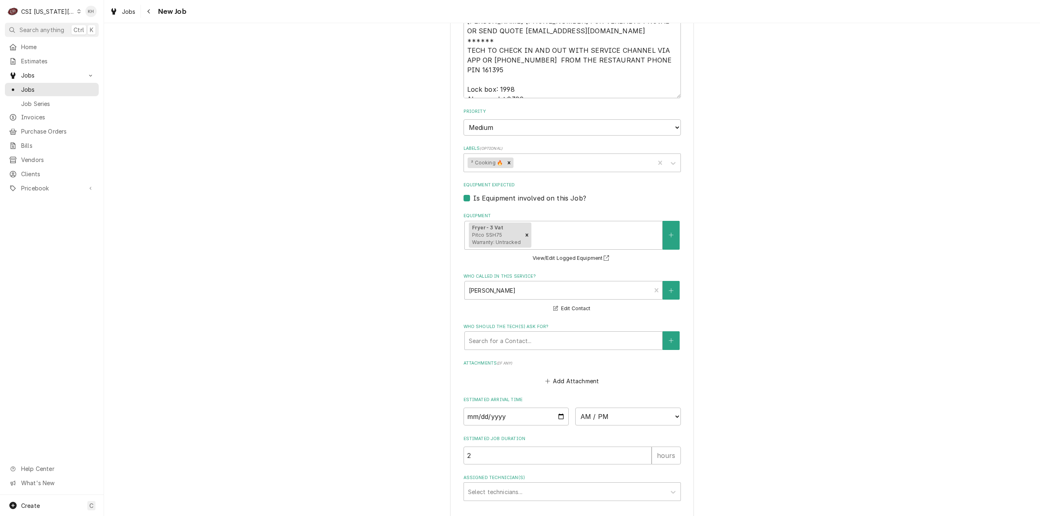
type textarea "x"
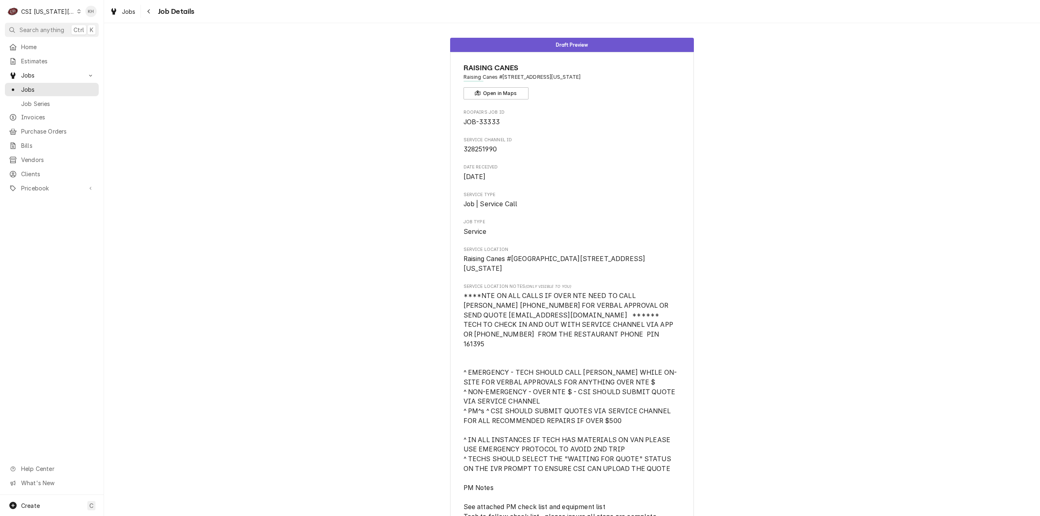
click at [48, 3] on div "C CSI Kansas City KH" at bounding box center [52, 11] width 104 height 23
click at [48, 10] on div "CSI [US_STATE][GEOGRAPHIC_DATA]" at bounding box center [48, 11] width 54 height 9
click at [92, 42] on div "CSI St. Louis" at bounding box center [139, 44] width 119 height 9
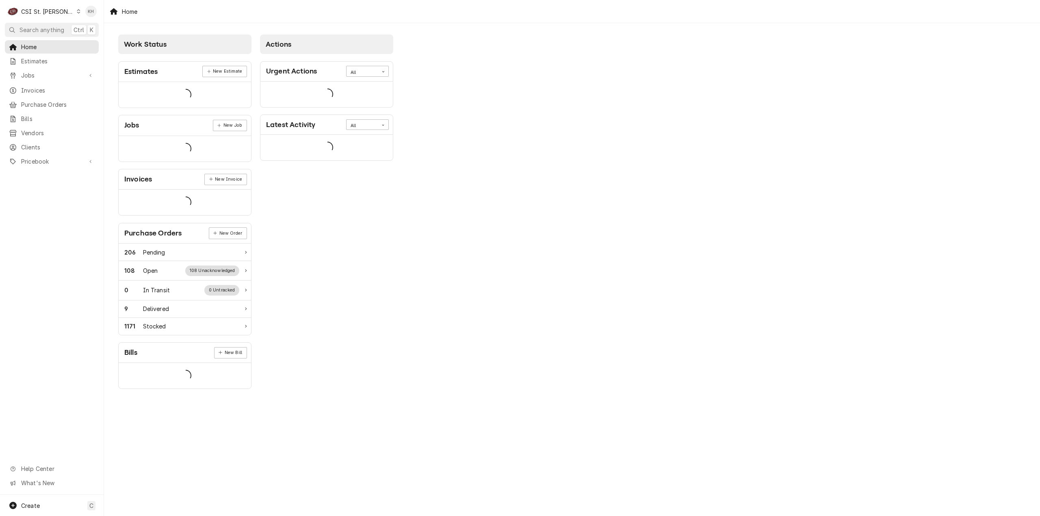
drag, startPoint x: 0, startPoint y: 0, endPoint x: 42, endPoint y: 35, distance: 54.6
click at [37, 33] on button "Search anything Ctrl K" at bounding box center [52, 30] width 94 height 14
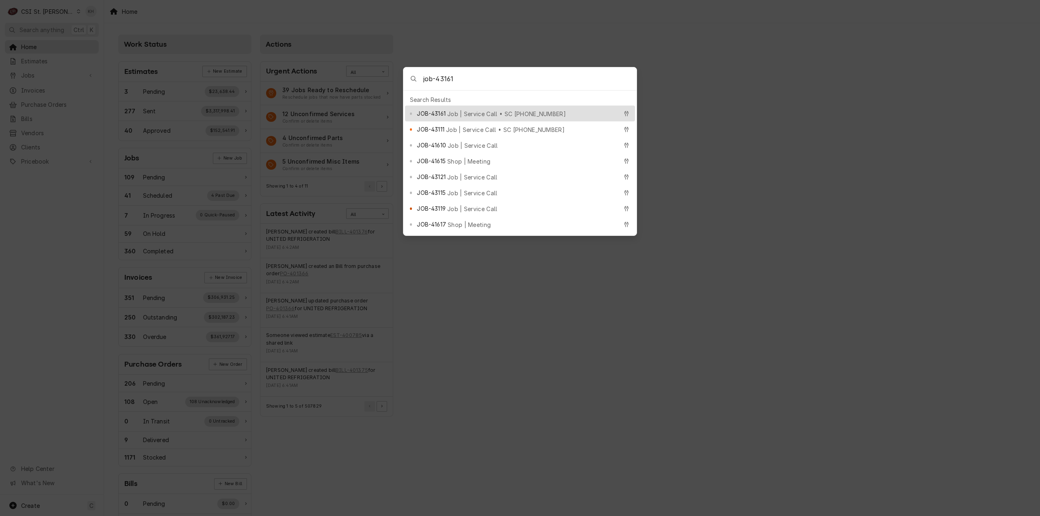
type input "job-43161"
click at [529, 111] on div "JOB-43161 Job | Service Call • SC 328162459" at bounding box center [517, 113] width 201 height 9
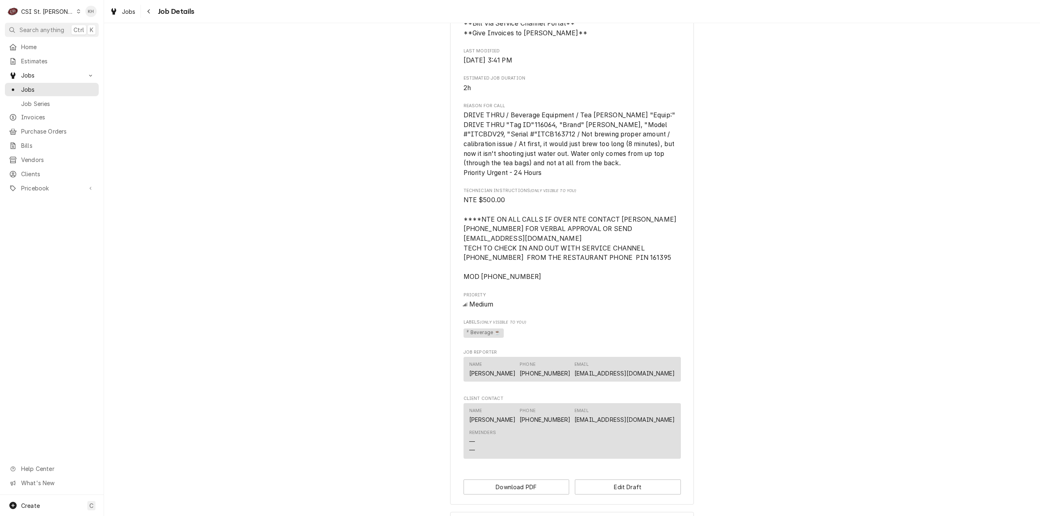
scroll to position [525, 0]
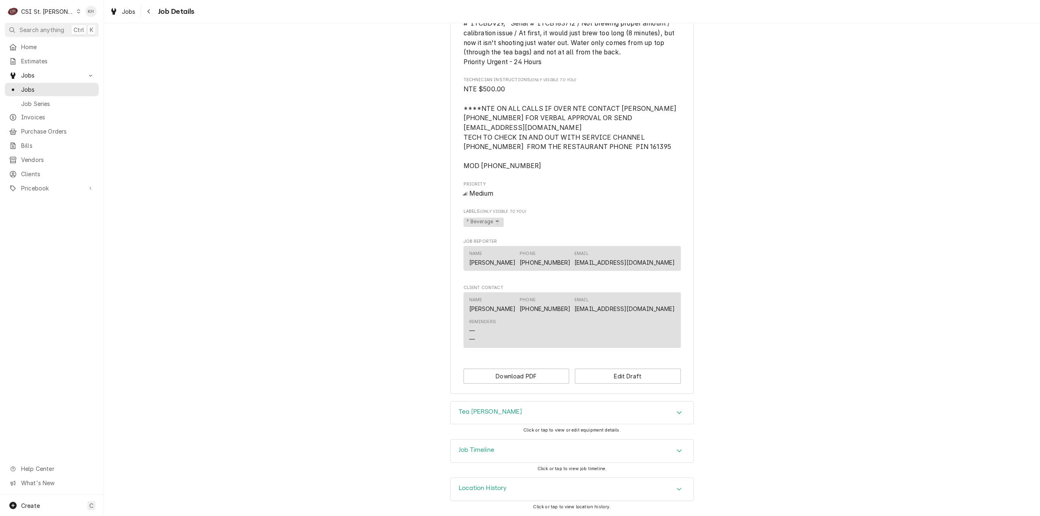
click at [501, 452] on div "Job Timeline" at bounding box center [572, 451] width 243 height 23
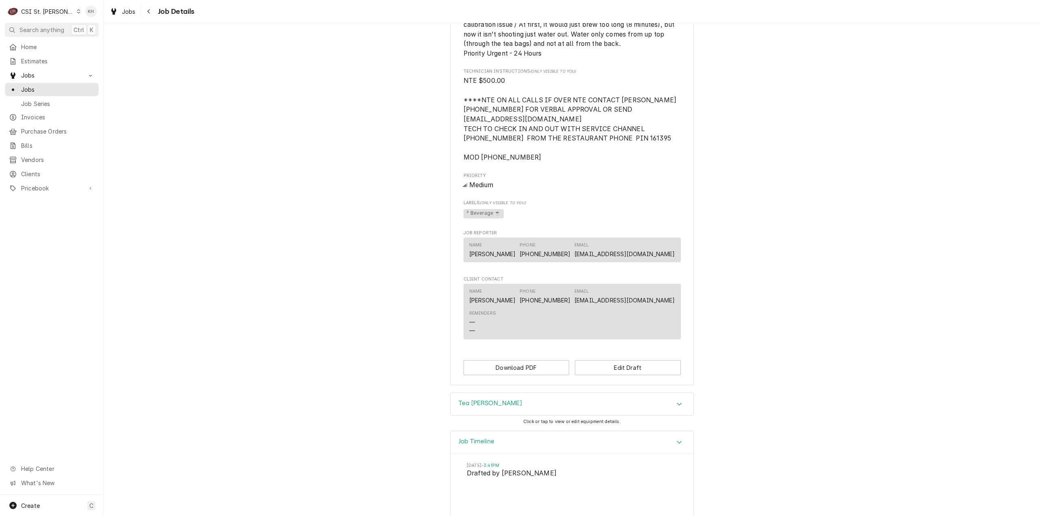
click at [501, 452] on div "Job Timeline" at bounding box center [572, 442] width 243 height 23
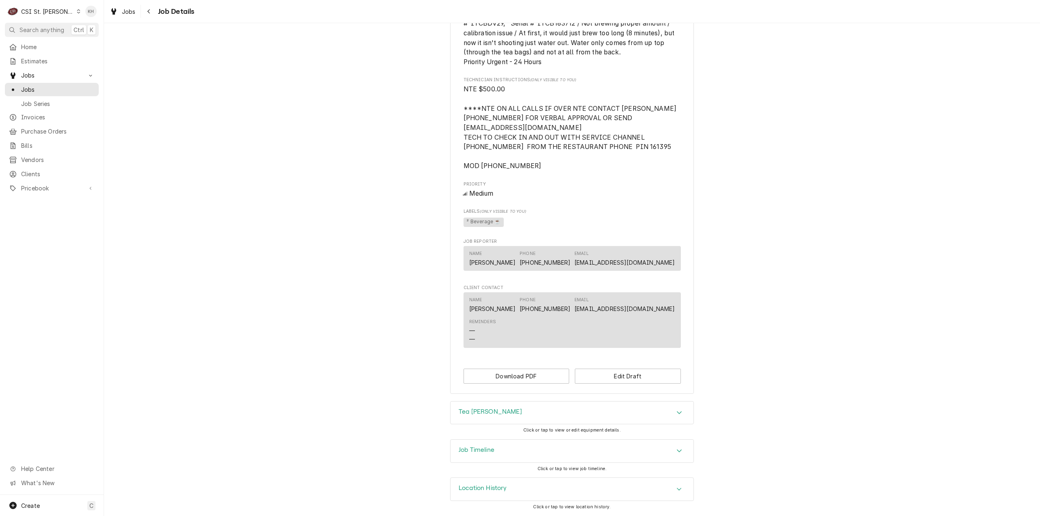
click at [501, 451] on div "Job Timeline" at bounding box center [572, 451] width 243 height 23
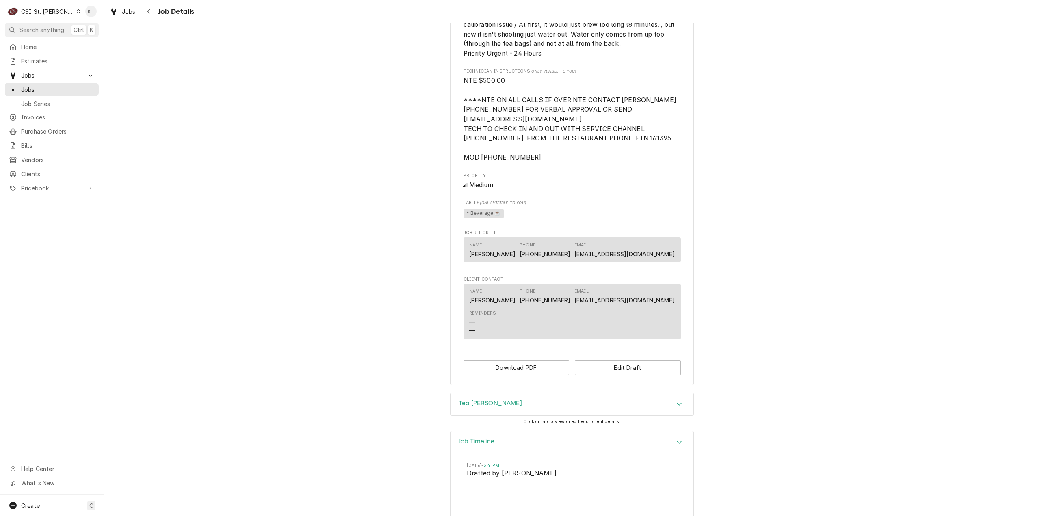
click at [501, 451] on div "Job Timeline" at bounding box center [572, 442] width 243 height 23
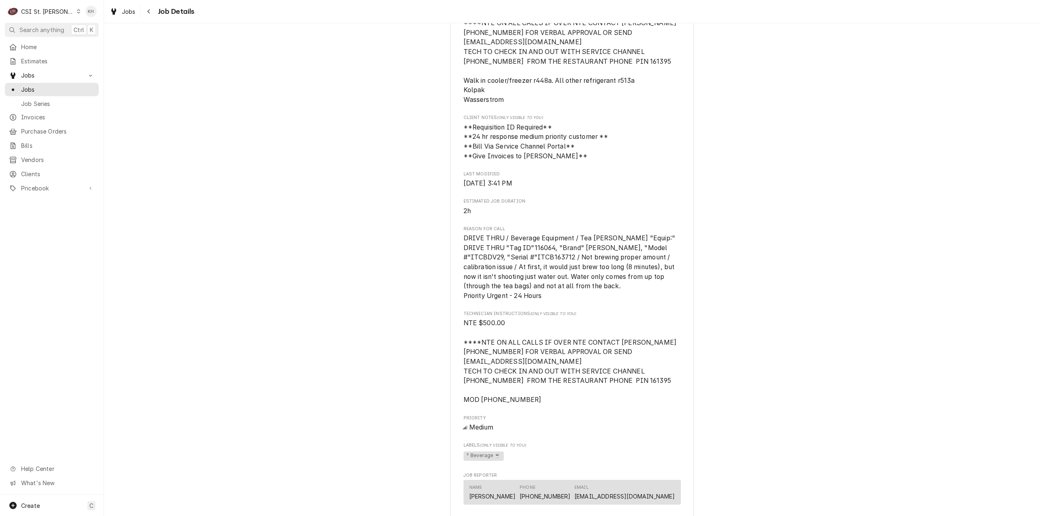
scroll to position [282, 0]
click at [47, 10] on div "CSI St. Louis" at bounding box center [47, 11] width 53 height 9
click at [89, 15] on div "CSI [US_STATE][GEOGRAPHIC_DATA]" at bounding box center [124, 16] width 107 height 9
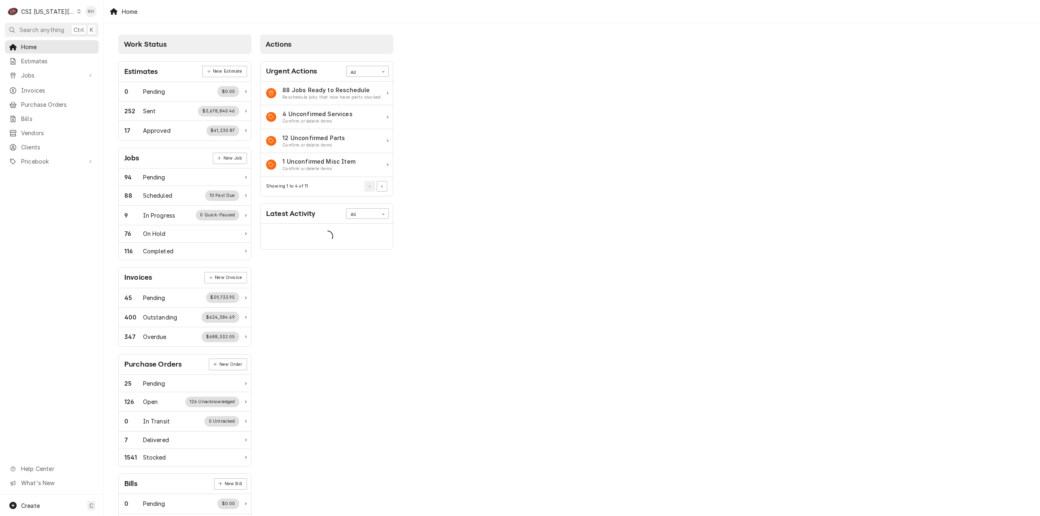
click at [51, 24] on button "Search anything Ctrl K" at bounding box center [52, 30] width 94 height 14
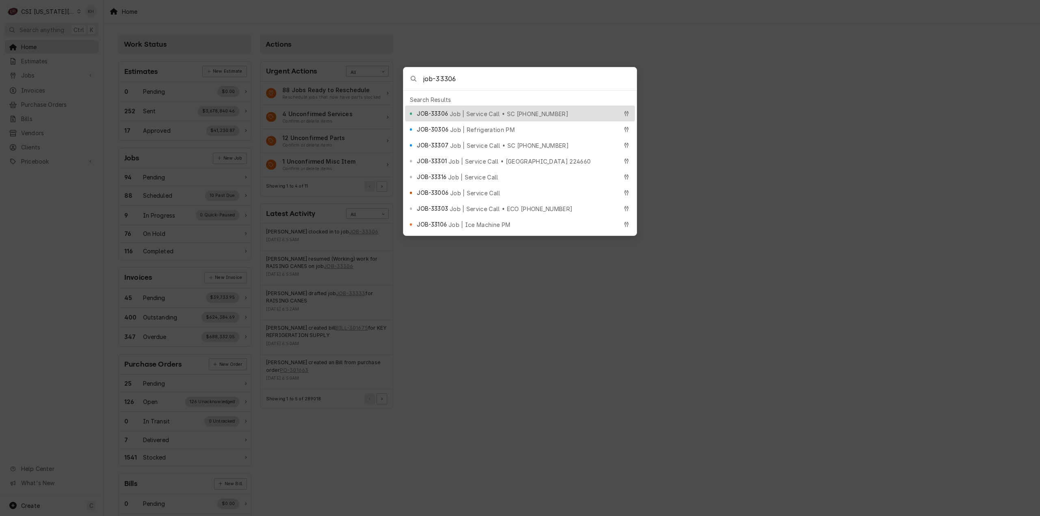
type input "job-33306"
click at [516, 113] on span "Job | Service Call • SC 328142486" at bounding box center [509, 114] width 119 height 9
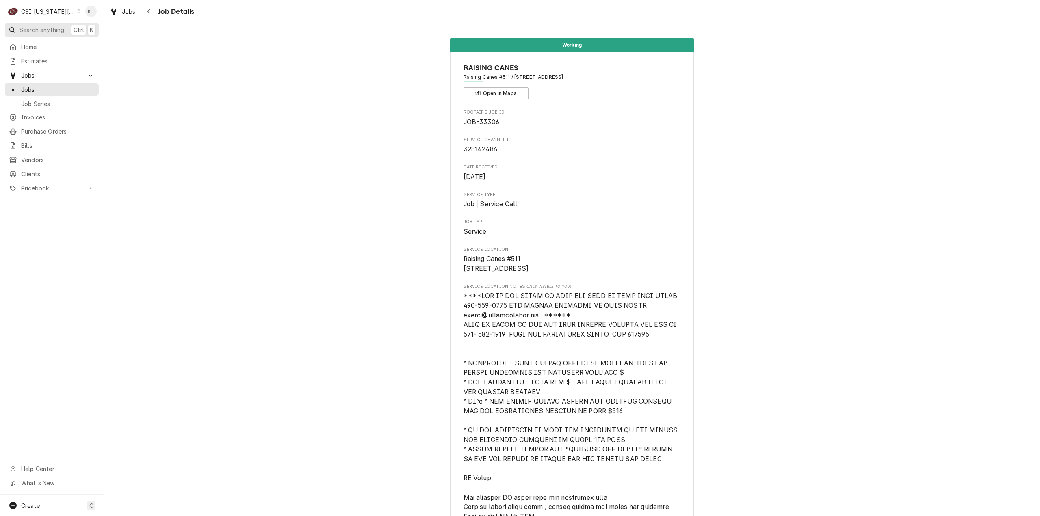
click at [59, 28] on span "Search anything" at bounding box center [42, 30] width 45 height 9
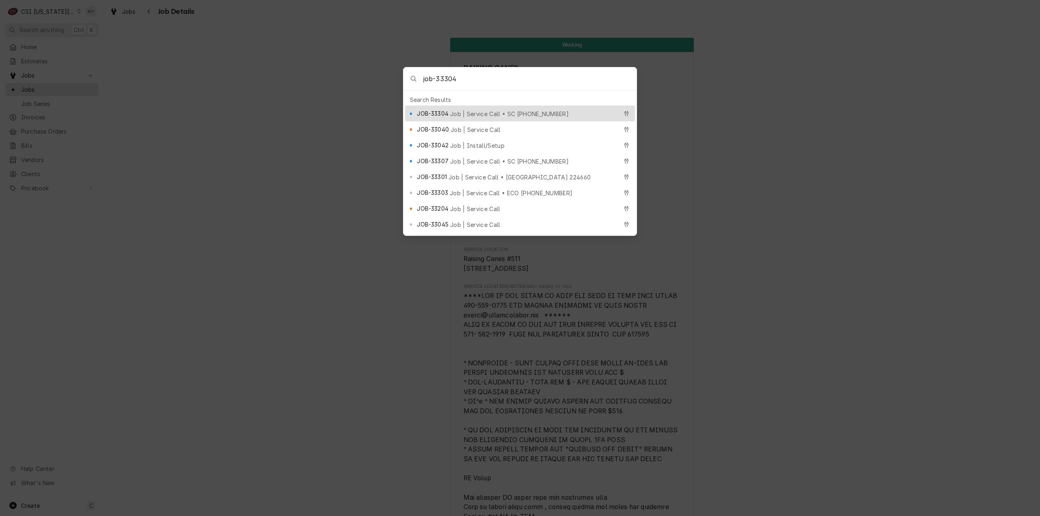
type input "job-33304"
click at [470, 110] on span "Job | Service Call • SC [PHONE_NUMBER]" at bounding box center [509, 114] width 119 height 9
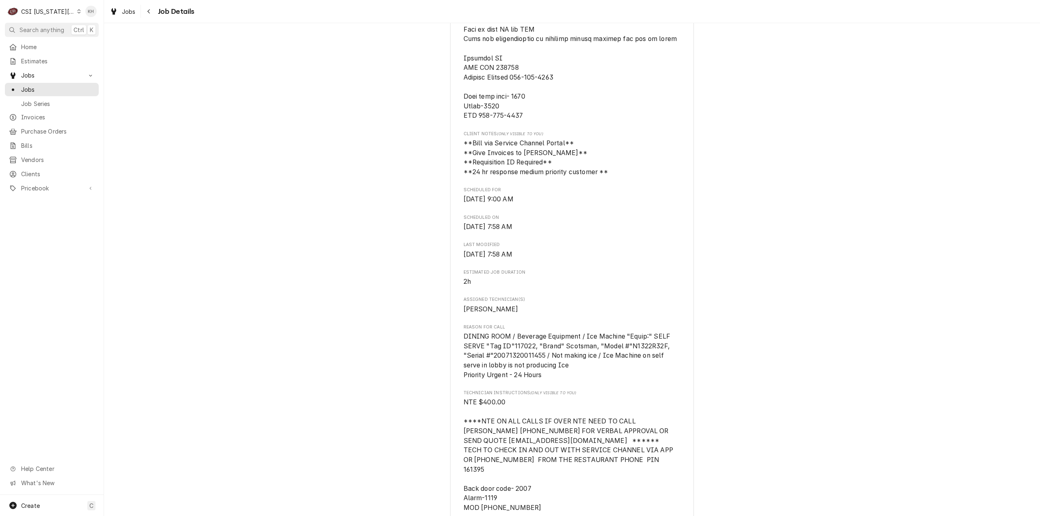
scroll to position [813, 0]
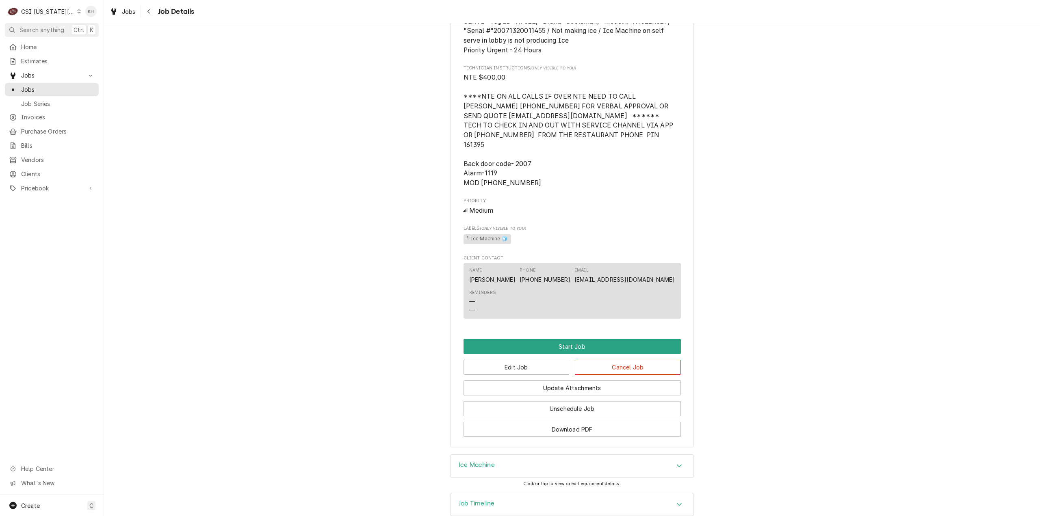
click at [50, 13] on div "CSI Kansas City" at bounding box center [48, 11] width 54 height 9
click at [95, 33] on div "CSI Kentucky" at bounding box center [139, 30] width 119 height 9
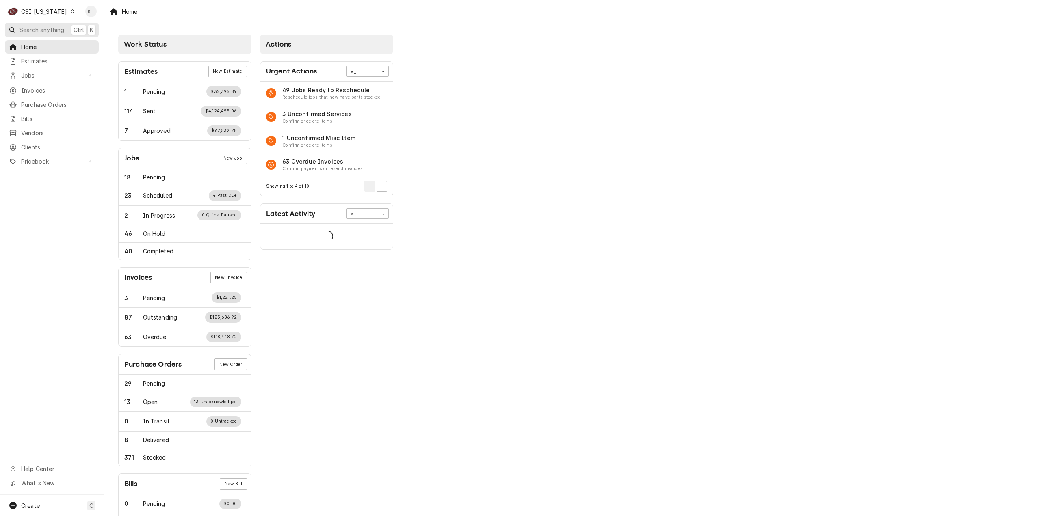
click at [34, 32] on span "Search anything" at bounding box center [42, 30] width 45 height 9
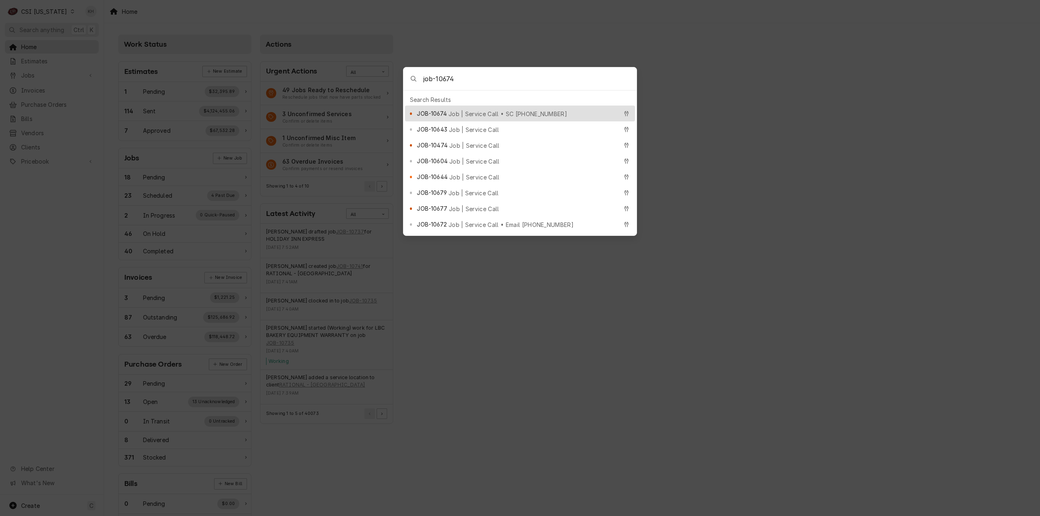
type input "job-10674"
click at [515, 113] on span "Job | Service Call • SC 327049045" at bounding box center [508, 114] width 119 height 9
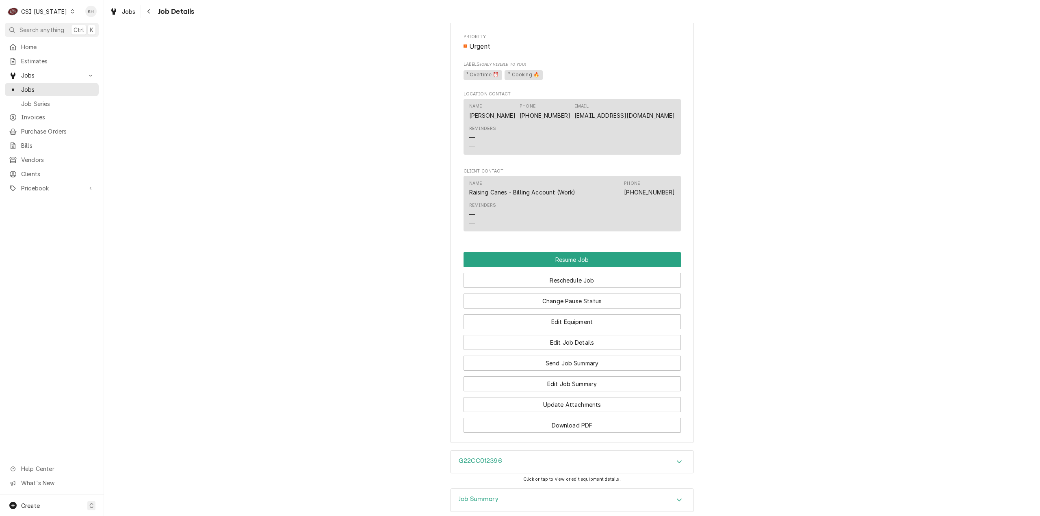
scroll to position [1173, 0]
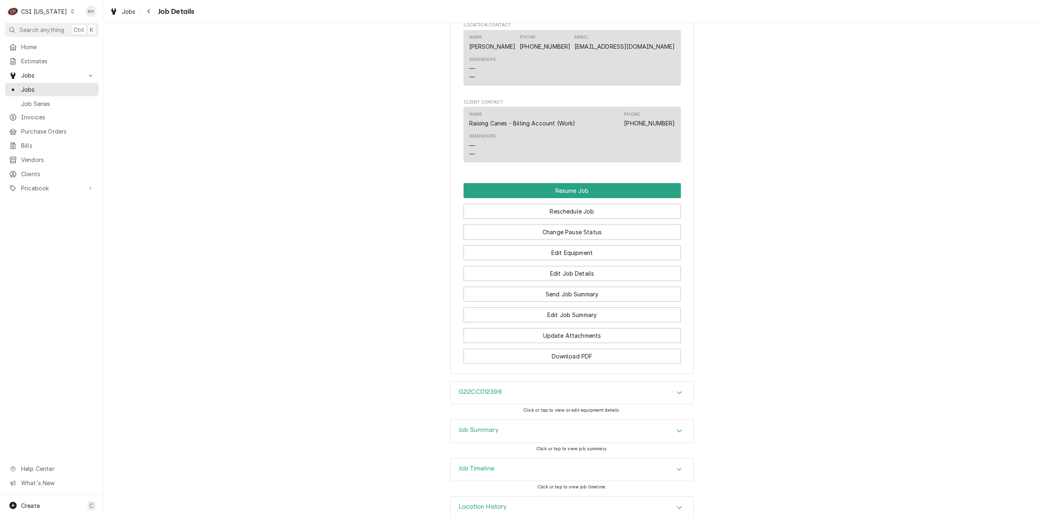
click at [507, 459] on div "Job Timeline" at bounding box center [572, 470] width 243 height 23
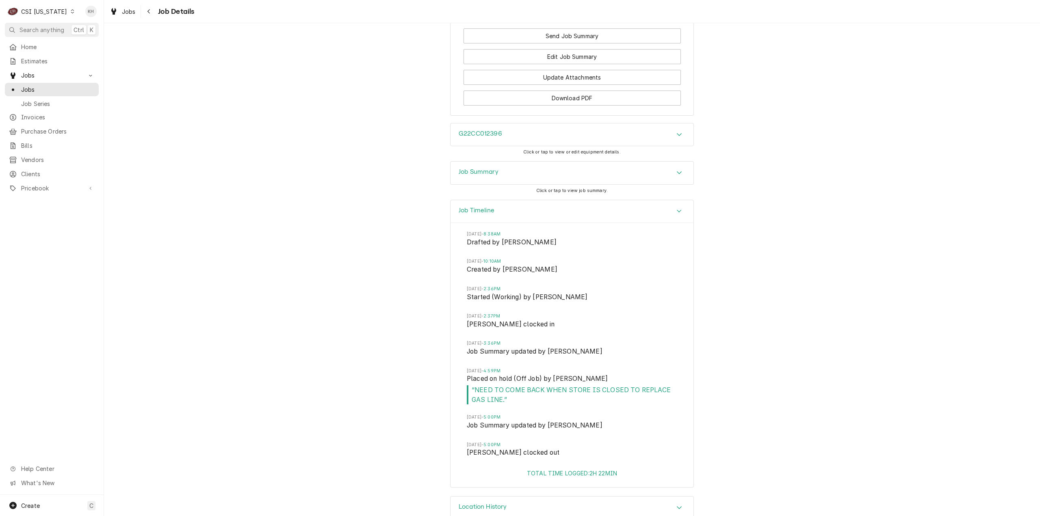
click at [279, 287] on div "Job Timeline Mon, Sep 29, 2025 - 8:38AM Drafted by Kelsey Hetlage Mon, Sep 29, …" at bounding box center [572, 348] width 936 height 297
drag, startPoint x: 41, startPoint y: 12, endPoint x: 42, endPoint y: 17, distance: 4.9
click at [41, 13] on div "CSI [US_STATE]" at bounding box center [44, 11] width 46 height 9
click at [99, 43] on div "CSI St. [PERSON_NAME]" at bounding box center [126, 44] width 107 height 9
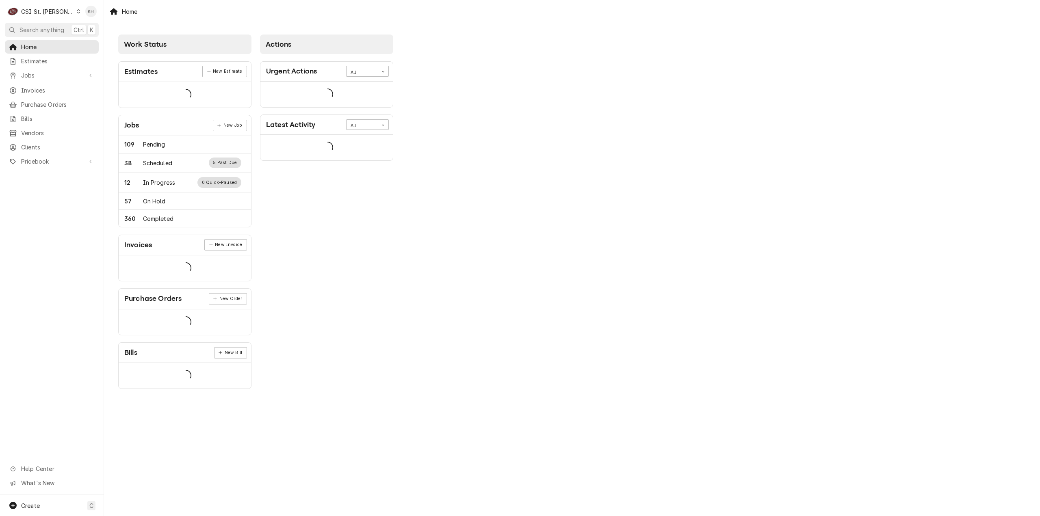
click at [44, 28] on span "Search anything" at bounding box center [42, 30] width 45 height 9
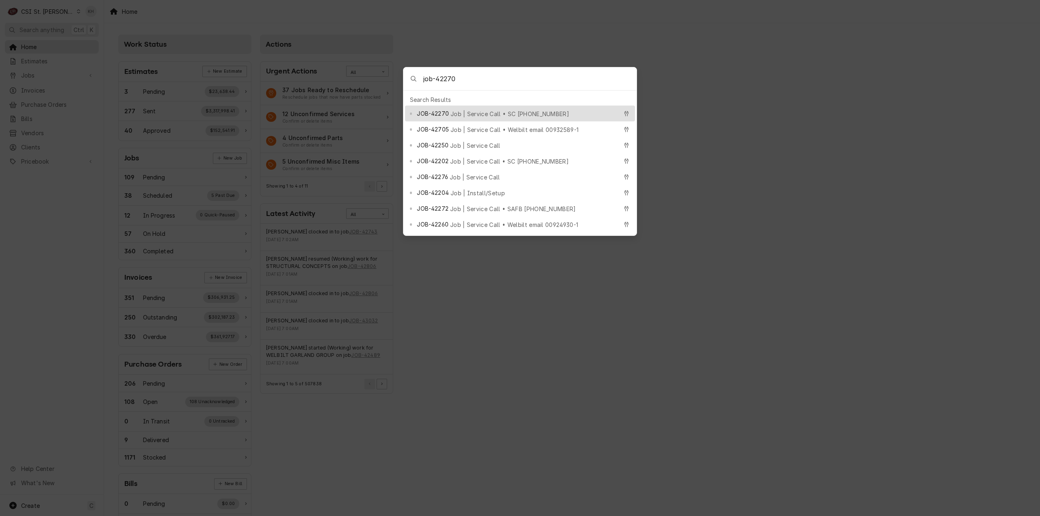
type input "job-42270"
click at [465, 110] on span "Job | Service Call • SC 323645891" at bounding box center [510, 114] width 119 height 9
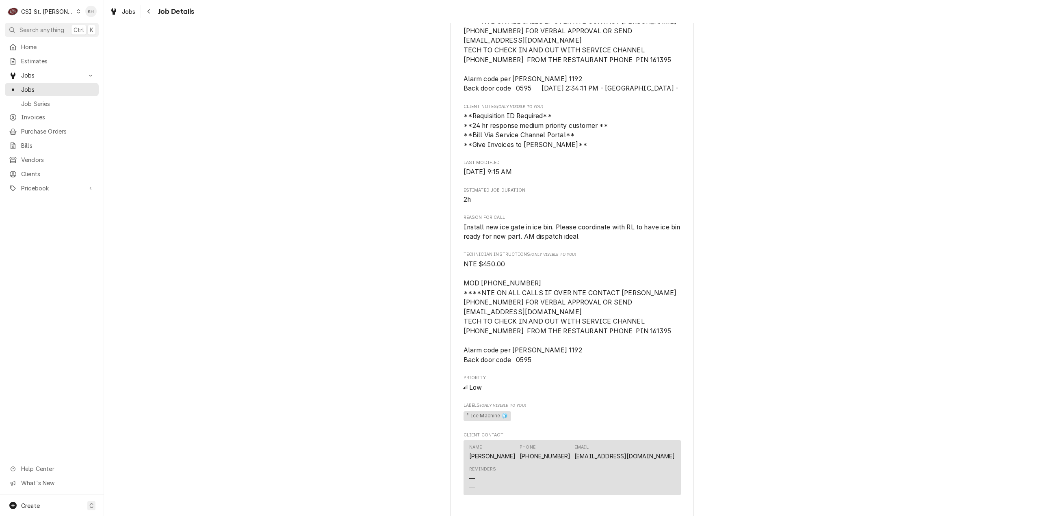
scroll to position [440, 0]
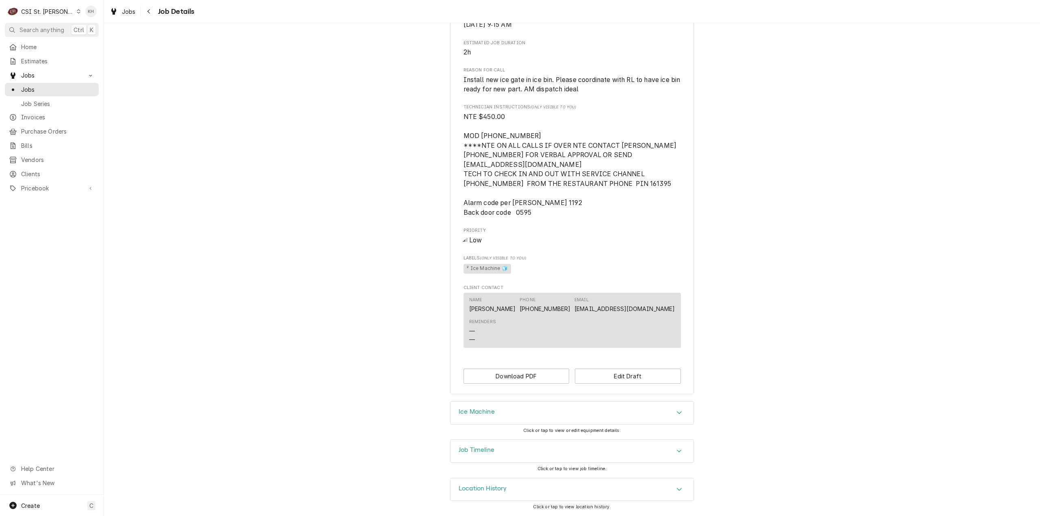
click at [537, 451] on div "Job Timeline" at bounding box center [572, 451] width 243 height 23
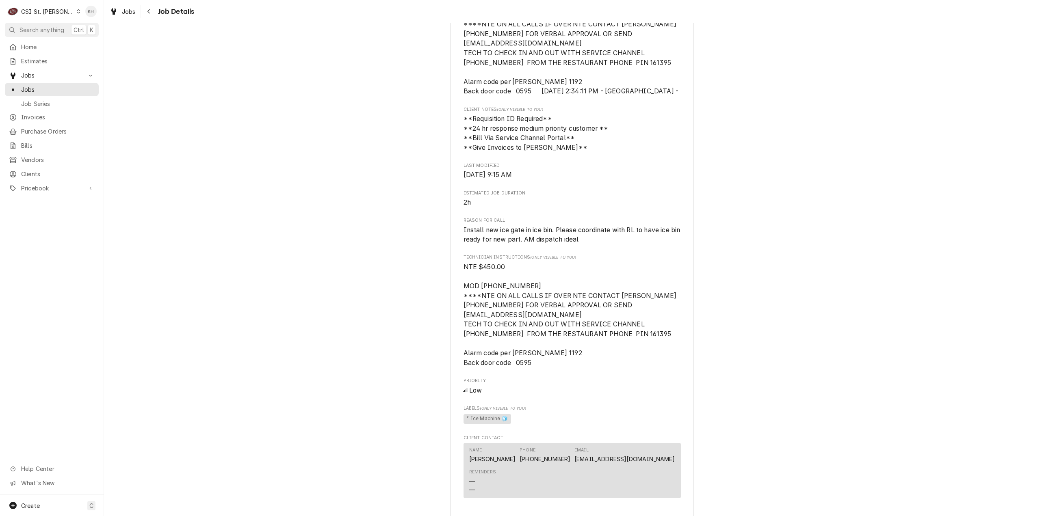
scroll to position [322, 0]
